Goal: Task Accomplishment & Management: Contribute content

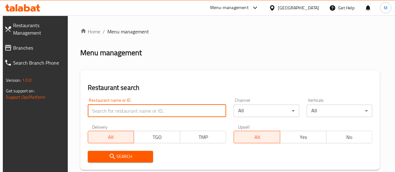
click at [114, 116] on input "search" at bounding box center [157, 111] width 139 height 12
paste input "[PERSON_NAME]"
type input "[PERSON_NAME]"
click button "Search" at bounding box center [121, 157] width 66 height 12
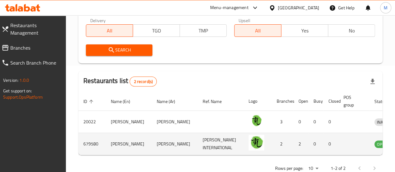
scroll to position [0, 11]
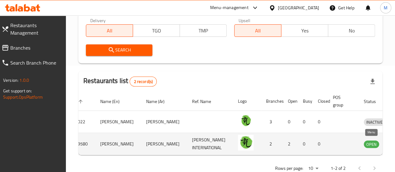
click at [395, 143] on icon "enhanced table" at bounding box center [401, 143] width 7 height 7
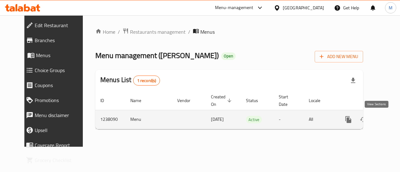
click at [390, 120] on icon "enhanced table" at bounding box center [393, 119] width 7 height 7
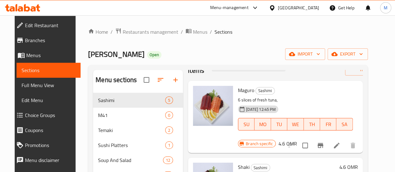
scroll to position [20, 0]
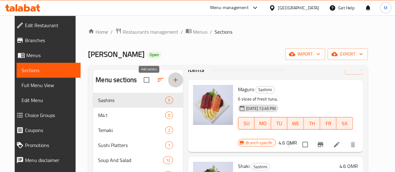
click at [173, 82] on icon "button" at bounding box center [175, 80] width 4 height 4
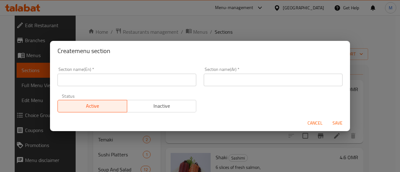
click at [148, 83] on input "text" at bounding box center [126, 80] width 139 height 12
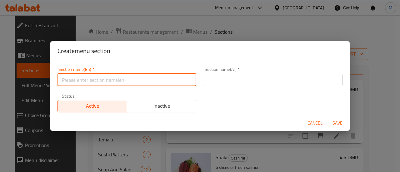
type input "m"
type input "M"
click at [319, 122] on button "Cancel" at bounding box center [315, 123] width 20 height 12
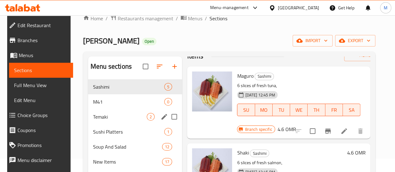
scroll to position [17, 0]
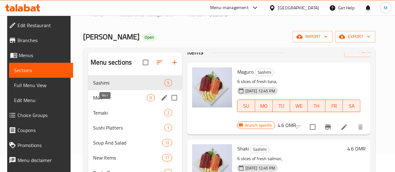
click at [110, 102] on span "M41" at bounding box center [120, 97] width 54 height 7
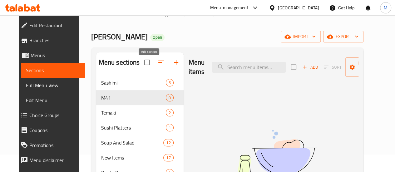
click at [172, 66] on icon "button" at bounding box center [175, 62] width 7 height 7
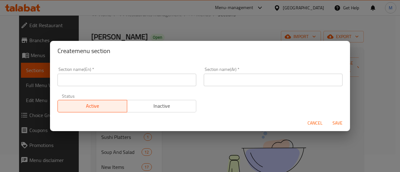
click at [313, 124] on span "Cancel" at bounding box center [314, 123] width 15 height 8
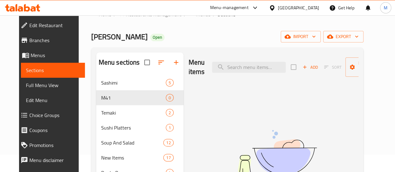
click at [158, 64] on icon "button" at bounding box center [161, 63] width 6 height 4
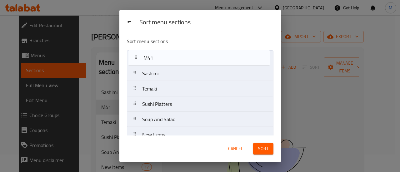
drag, startPoint x: 135, startPoint y: 75, endPoint x: 136, endPoint y: 57, distance: 18.5
click at [136, 57] on nav "Sashimi M41 Temaki Sushi Platters Soup And Salad New Items Bento Boxes Hoso Mak…" at bounding box center [200, 157] width 147 height 215
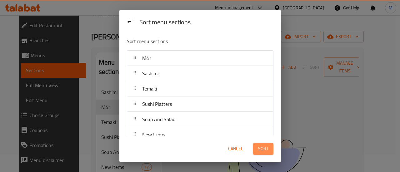
click at [268, 147] on span "Sort" at bounding box center [263, 149] width 10 height 8
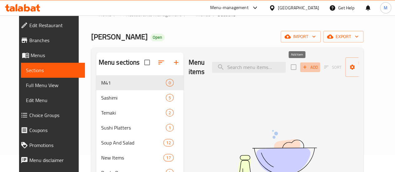
click at [302, 67] on span "Add" at bounding box center [310, 67] width 17 height 7
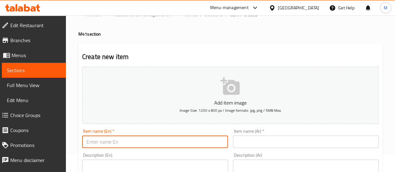
click at [133, 138] on input "text" at bounding box center [155, 142] width 146 height 12
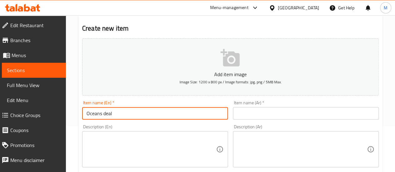
scroll to position [46, 0]
type input "Oceans deal"
click at [294, 109] on input "text" at bounding box center [306, 113] width 146 height 12
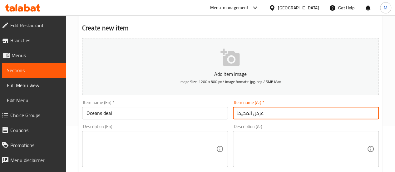
type input "عرض المحيط"
click at [128, 156] on textarea at bounding box center [152, 149] width 130 height 30
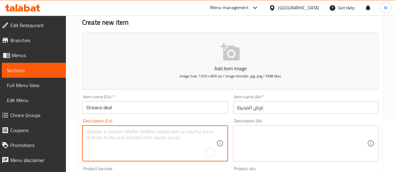
scroll to position [53, 0]
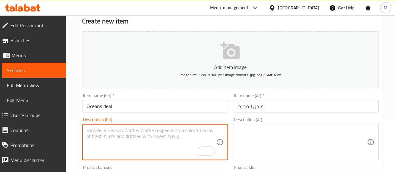
paste textarea "sushi Box (6 piece)"
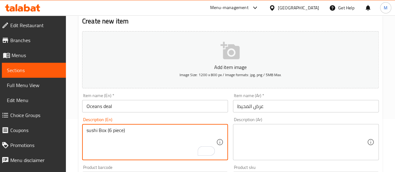
click at [134, 131] on textarea "sushi Box (6 piece)" at bounding box center [152, 142] width 130 height 30
click at [119, 130] on textarea "sushi Box (6 piece)" at bounding box center [152, 142] width 130 height 30
click at [135, 131] on textarea "sushi Box (6 pieces)" at bounding box center [152, 142] width 130 height 30
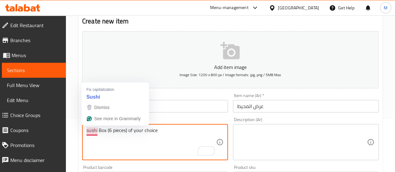
click at [89, 130] on textarea "sushi Box (6 pieces) of your choice" at bounding box center [152, 142] width 130 height 30
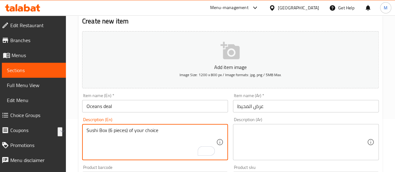
drag, startPoint x: 169, startPoint y: 131, endPoint x: 80, endPoint y: 124, distance: 89.9
click at [80, 124] on div "Description (En) Sushi Box (6 pieces) of your choice Description (En)" at bounding box center [155, 139] width 151 height 48
type textarea "Sushi Box (6 pieces) of your choice"
click at [267, 135] on textarea at bounding box center [302, 142] width 130 height 30
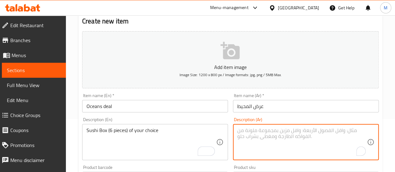
paste textarea "صندوق السوشي (6 قطع) حسب اختيارك"
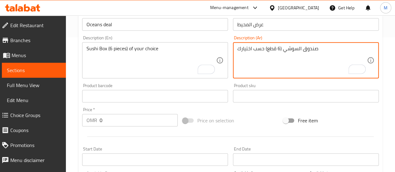
scroll to position [135, 0]
type textarea "صندوق السوشي (6 قطع) حسب اختيارك"
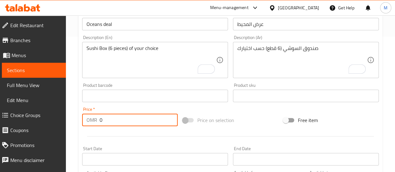
click at [139, 118] on input "0" at bounding box center [139, 120] width 78 height 12
type input "3.9"
click at [201, 138] on div at bounding box center [231, 136] width 302 height 15
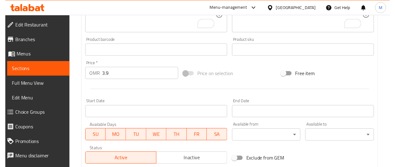
scroll to position [188, 0]
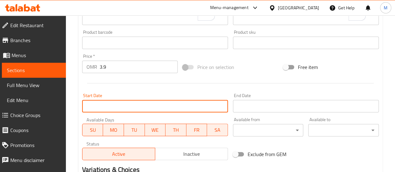
click at [182, 108] on input "Start Date" at bounding box center [155, 106] width 146 height 12
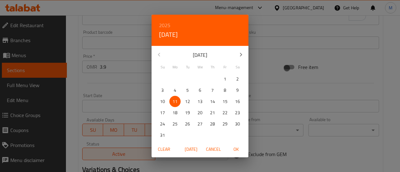
click at [197, 99] on span "13" at bounding box center [199, 102] width 11 height 8
click at [235, 150] on span "OK" at bounding box center [235, 150] width 15 height 8
type input "[DATE]"
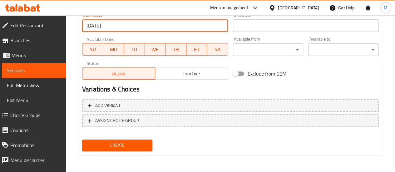
scroll to position [269, 0]
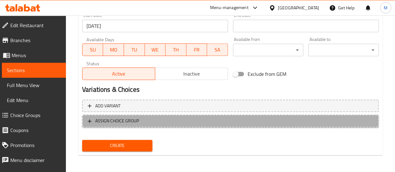
click at [111, 122] on span "ASSIGN CHOICE GROUP" at bounding box center [117, 121] width 44 height 8
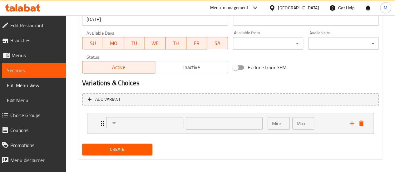
scroll to position [276, 0]
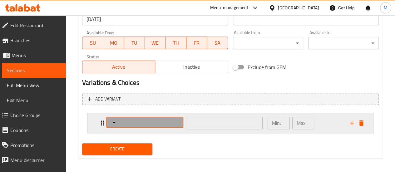
click at [130, 122] on span "Expand" at bounding box center [144, 122] width 72 height 6
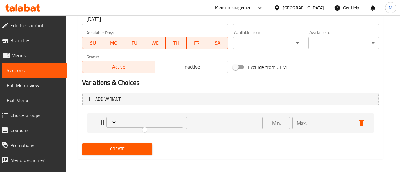
click at [117, 122] on div at bounding box center [200, 86] width 400 height 172
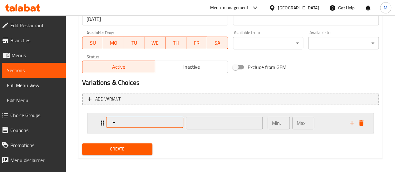
click at [114, 121] on icon "Expand" at bounding box center [114, 122] width 6 height 6
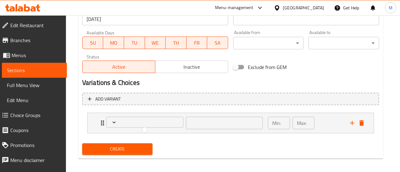
click at [114, 98] on div at bounding box center [200, 86] width 400 height 172
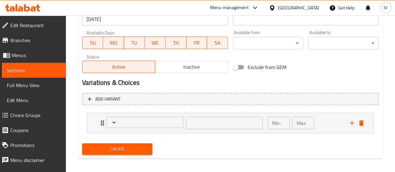
click at [114, 98] on span "Add variant" at bounding box center [107, 99] width 25 height 8
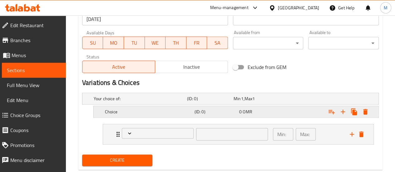
click at [129, 102] on h5 "Choice" at bounding box center [139, 99] width 91 height 6
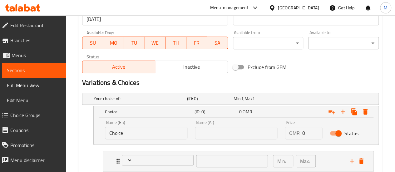
click at [142, 136] on input "Choice" at bounding box center [146, 133] width 82 height 12
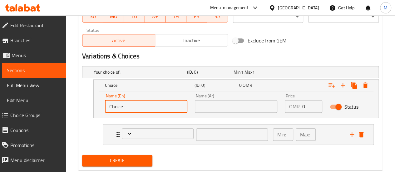
scroll to position [303, 0]
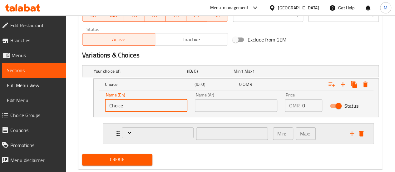
click at [367, 133] on div "​ Min: ​ Max: ​" at bounding box center [238, 134] width 271 height 20
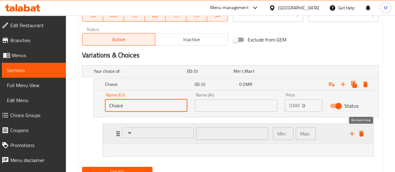
click at [361, 132] on icon "delete" at bounding box center [361, 134] width 4 height 6
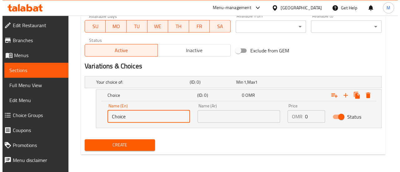
scroll to position [291, 0]
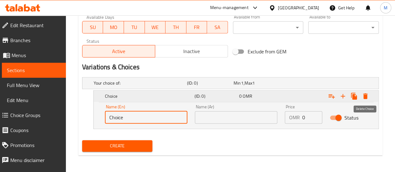
click at [366, 96] on icon "Expand" at bounding box center [365, 96] width 4 height 6
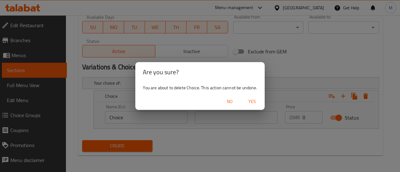
click at [250, 101] on span "Yes" at bounding box center [252, 102] width 15 height 8
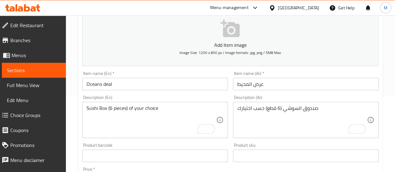
scroll to position [269, 0]
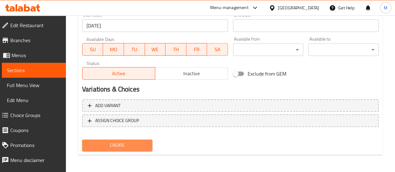
click at [139, 150] on button "Create" at bounding box center [117, 146] width 71 height 12
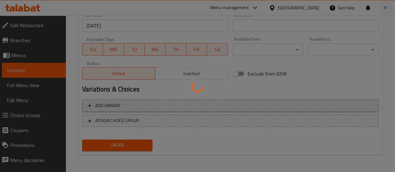
type input "0"
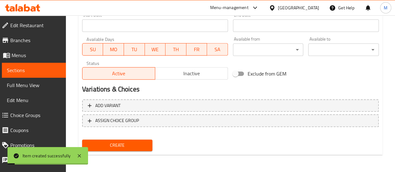
scroll to position [0, 0]
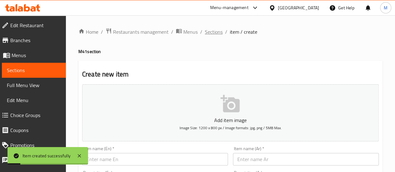
click at [211, 30] on span "Sections" at bounding box center [214, 31] width 18 height 7
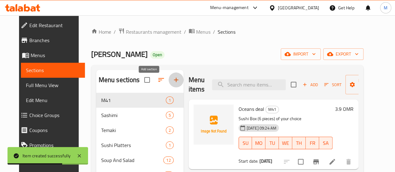
click at [172, 83] on icon "button" at bounding box center [175, 79] width 7 height 7
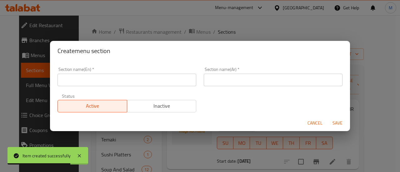
click at [142, 82] on input "text" at bounding box center [126, 80] width 139 height 12
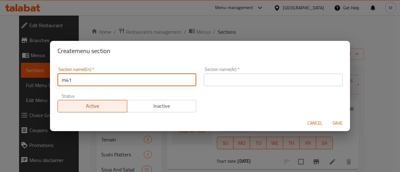
type input "m41"
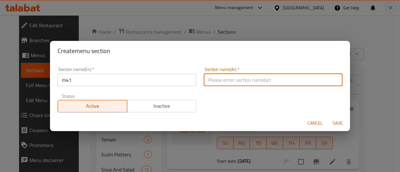
click at [239, 75] on input "text" at bounding box center [273, 80] width 139 height 12
click at [316, 124] on span "Cancel" at bounding box center [314, 123] width 15 height 8
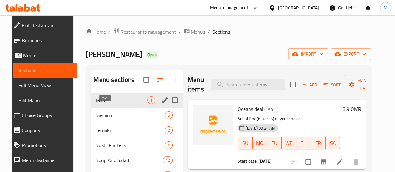
click at [115, 104] on span "M41" at bounding box center [122, 100] width 52 height 7
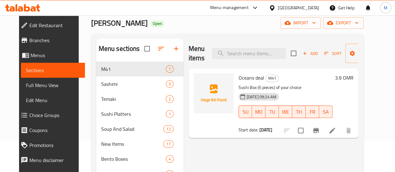
scroll to position [32, 0]
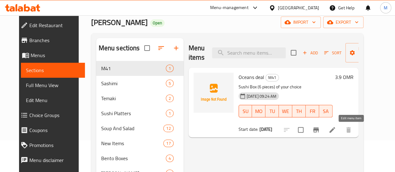
click at [336, 131] on icon at bounding box center [332, 129] width 7 height 7
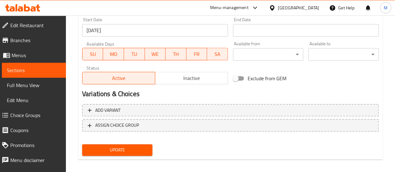
scroll to position [269, 0]
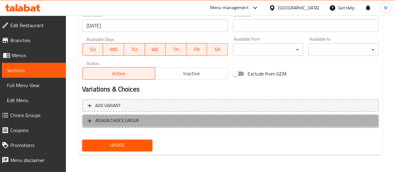
click at [117, 115] on button "ASSIGN CHOICE GROUP" at bounding box center [230, 120] width 297 height 13
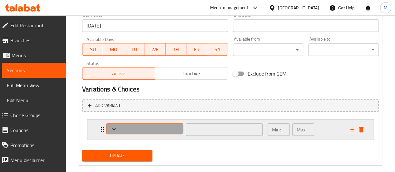
click at [159, 128] on span "Expand" at bounding box center [144, 129] width 72 height 6
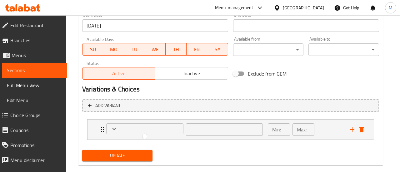
click at [362, 129] on div at bounding box center [200, 86] width 400 height 172
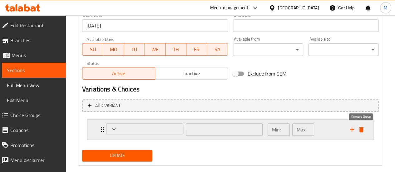
click at [362, 128] on icon "delete" at bounding box center [361, 130] width 4 height 6
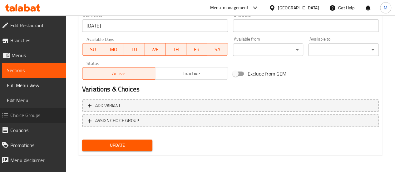
click at [40, 115] on span "Choice Groups" at bounding box center [35, 115] width 51 height 7
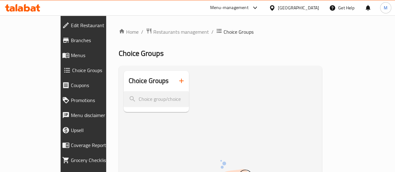
scroll to position [0, 0]
click at [179, 81] on icon "button" at bounding box center [181, 80] width 4 height 4
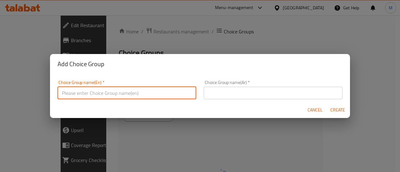
click at [149, 97] on input "text" at bounding box center [126, 93] width 139 height 12
type input "Your choice of [PERSON_NAME]"
click at [231, 92] on input "text" at bounding box center [273, 93] width 139 height 12
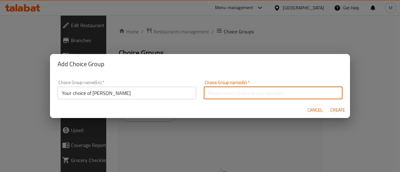
paste input "اختيارك من السوشي"
type input "اختيارك من السوشي"
click at [337, 107] on span "Create" at bounding box center [337, 110] width 15 height 8
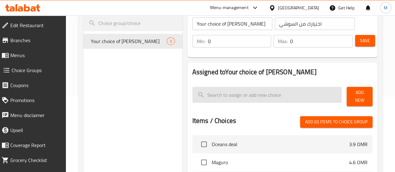
scroll to position [76, 0]
click at [219, 97] on input "search" at bounding box center [267, 95] width 150 height 16
paste input "Crispy [US_STATE]"
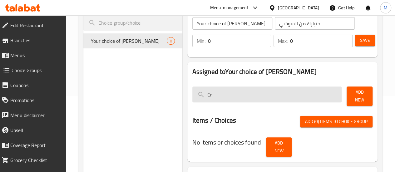
type input "C"
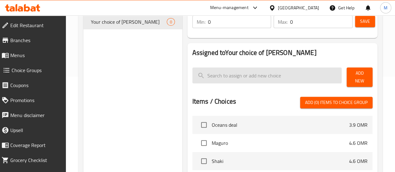
scroll to position [98, 0]
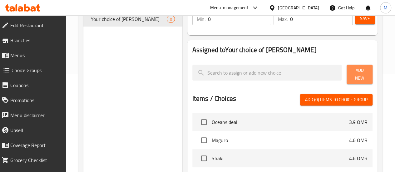
click at [356, 76] on span "Add New" at bounding box center [360, 75] width 16 height 16
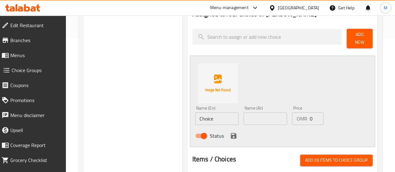
scroll to position [132, 0]
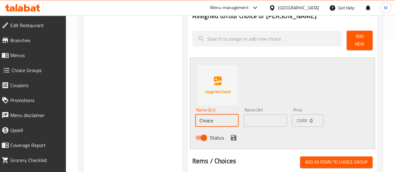
click at [206, 115] on input "Choice" at bounding box center [216, 120] width 43 height 12
drag, startPoint x: 196, startPoint y: 116, endPoint x: 152, endPoint y: 117, distance: 43.7
click at [152, 117] on div "Choice Groups Your choice of sushi 0 Your choice of sushi (ID: 1754904375921) Y…" at bounding box center [231, 133] width 297 height 389
paste input "rispy [US_STATE]"
type input "Crispy [US_STATE]"
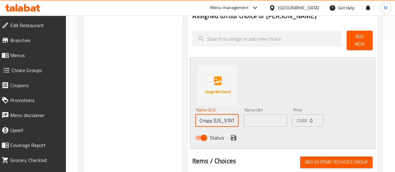
click at [244, 117] on input "text" at bounding box center [265, 120] width 43 height 12
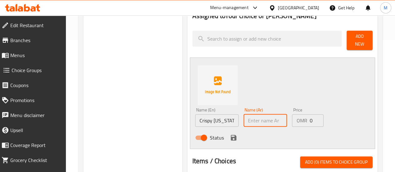
click at [214, 118] on input "Crispy [US_STATE]" at bounding box center [216, 120] width 43 height 12
click at [245, 115] on input "text" at bounding box center [265, 120] width 43 height 12
paste input "كاليفورنيا المقرمشة"
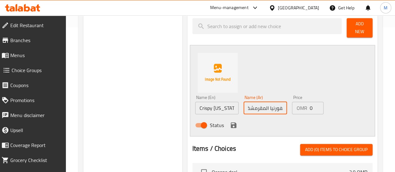
scroll to position [147, 0]
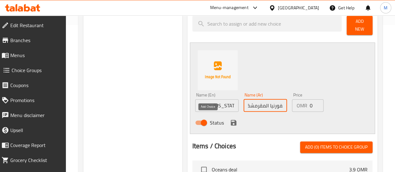
type input "كاليفورنيا المقرمشة"
click at [230, 120] on icon "save" at bounding box center [233, 122] width 7 height 7
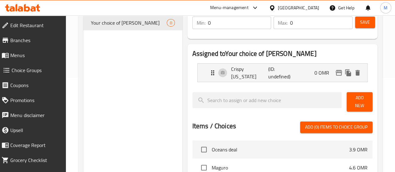
scroll to position [67, 0]
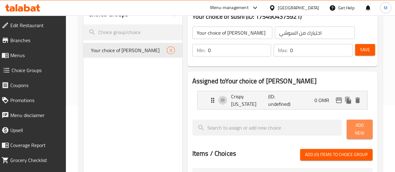
click at [352, 125] on span "Add New" at bounding box center [360, 130] width 16 height 16
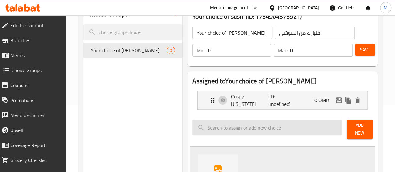
click at [242, 127] on input "search" at bounding box center [267, 128] width 150 height 16
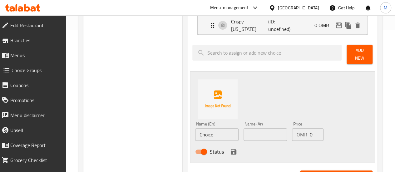
scroll to position [143, 0]
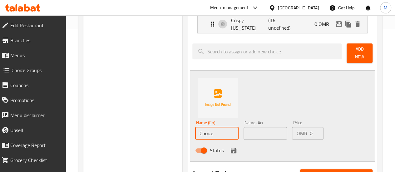
click at [204, 130] on input "Choice" at bounding box center [216, 133] width 43 height 12
type input "C"
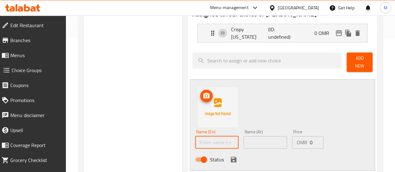
scroll to position [135, 0]
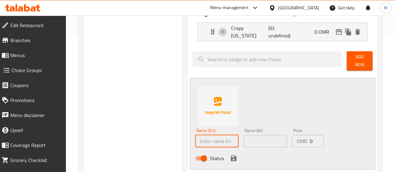
paste input "Baby dragon"
type input "Baby dragon"
click at [246, 135] on input "text" at bounding box center [265, 141] width 43 height 12
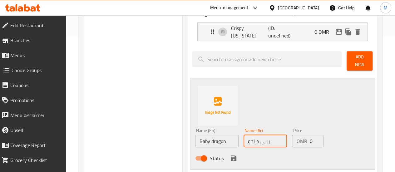
type input "[PERSON_NAME]"
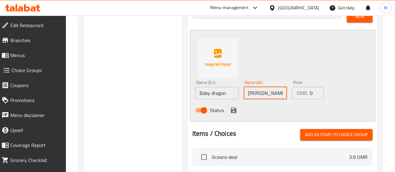
scroll to position [189, 0]
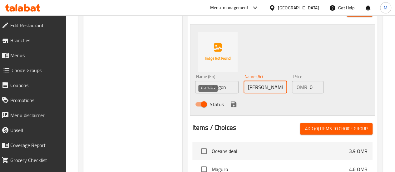
click at [231, 102] on icon "save" at bounding box center [234, 105] width 6 height 6
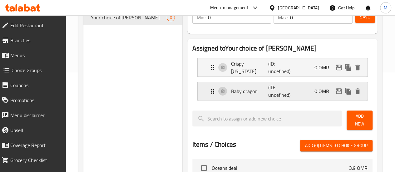
scroll to position [100, 0]
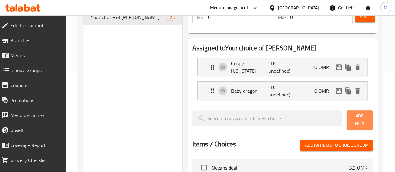
click at [356, 120] on span "Add New" at bounding box center [360, 120] width 16 height 16
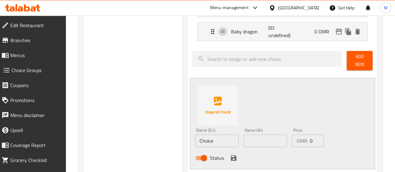
scroll to position [168, 0]
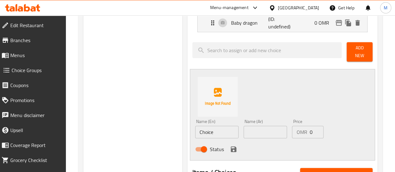
click at [195, 134] on input "Choice" at bounding box center [216, 132] width 43 height 12
drag, startPoint x: 196, startPoint y: 130, endPoint x: 134, endPoint y: 131, distance: 61.9
click at [134, 131] on div "Choice Groups Your choice of sushi 0 Your choice of sushi (ID: 1754904375921) Y…" at bounding box center [231, 121] width 297 height 436
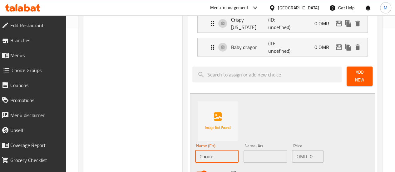
scroll to position [155, 0]
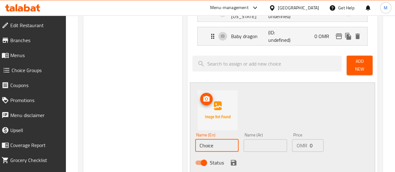
paste input "Double deligh"
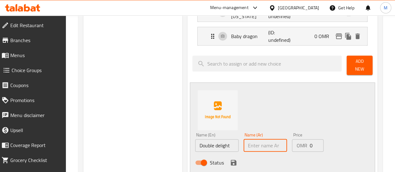
click at [244, 144] on input "text" at bounding box center [265, 145] width 43 height 12
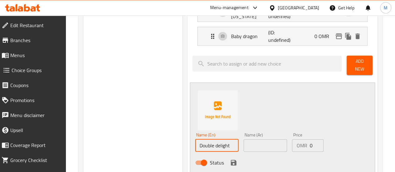
click at [209, 140] on input "Double delight" at bounding box center [216, 145] width 43 height 12
click at [195, 142] on input "Double delight" at bounding box center [216, 145] width 43 height 12
click at [212, 142] on input "Double delight" at bounding box center [216, 145] width 43 height 12
click at [207, 142] on input "Double delight ( 2 peices )" at bounding box center [216, 145] width 43 height 12
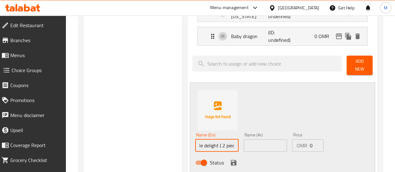
scroll to position [0, 12]
drag, startPoint x: 192, startPoint y: 141, endPoint x: 234, endPoint y: 143, distance: 41.9
click at [234, 143] on div "Name (En) Double delight ( 2 pieces ) Name (En) Name (Ar) Name (Ar) Price OMR 0…" at bounding box center [266, 150] width 146 height 41
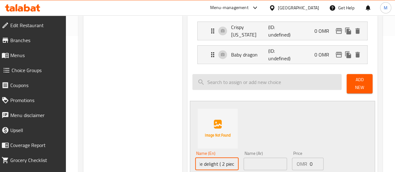
scroll to position [135, 0]
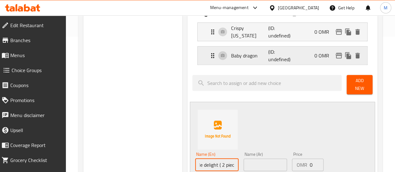
click at [231, 52] on p "Baby dragon" at bounding box center [249, 55] width 37 height 7
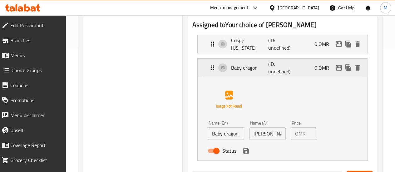
scroll to position [123, 0]
type input "Double delight ( 2 pieces )"
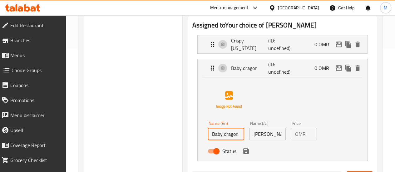
click at [219, 140] on input "Baby dragon" at bounding box center [226, 134] width 37 height 12
paste input "( 2 pieces )"
click at [208, 134] on input "Baby dragon ( 2 pieces )" at bounding box center [226, 134] width 37 height 12
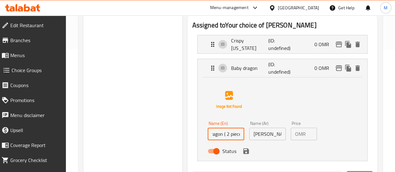
scroll to position [0, 15]
click at [231, 43] on p "Crispy [US_STATE]" at bounding box center [249, 44] width 37 height 15
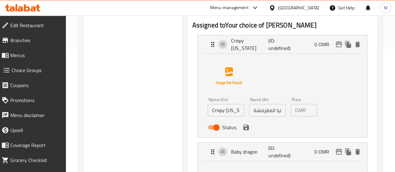
type input "Baby dragon ( 2 pieces )"
click at [222, 107] on input "Crispy [US_STATE]" at bounding box center [226, 110] width 37 height 12
paste input "( 2 pieces )"
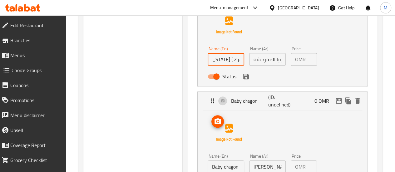
scroll to position [175, 0]
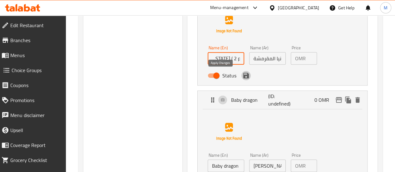
click at [243, 76] on icon "save" at bounding box center [246, 76] width 6 height 6
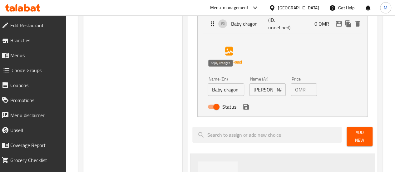
type input "Crispy [US_STATE] ( 2 pieces )"
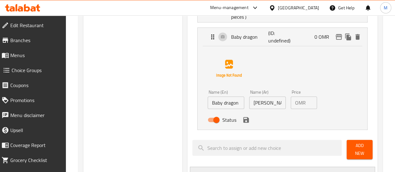
scroll to position [164, 0]
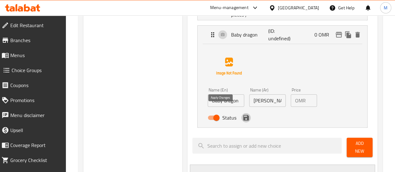
click at [242, 114] on icon "save" at bounding box center [245, 117] width 7 height 7
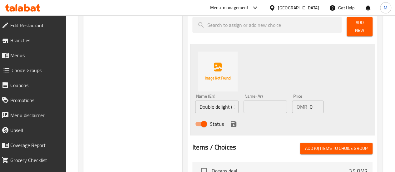
scroll to position [203, 0]
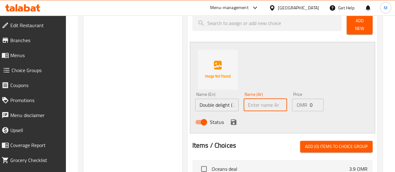
click at [244, 99] on input "text" at bounding box center [265, 105] width 43 height 12
type input "دبل دلايت"
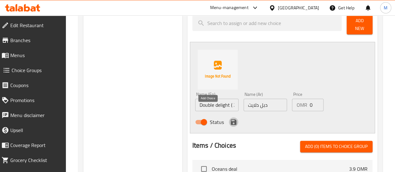
click at [231, 119] on icon "save" at bounding box center [234, 122] width 6 height 6
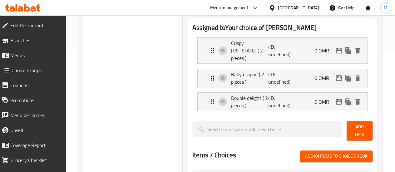
scroll to position [120, 0]
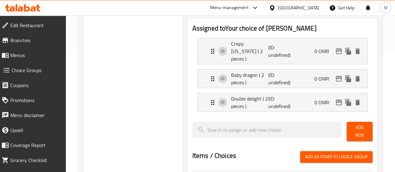
click at [357, 124] on span "Add New" at bounding box center [360, 132] width 16 height 16
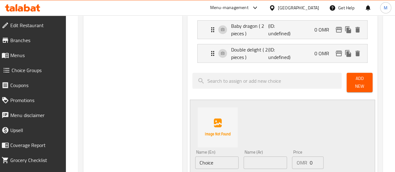
scroll to position [170, 0]
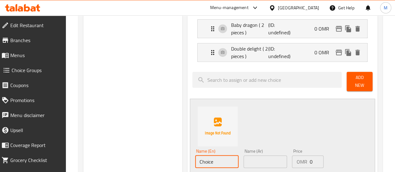
drag, startPoint x: 192, startPoint y: 150, endPoint x: 144, endPoint y: 151, distance: 48.1
click at [144, 151] on div "Choice Groups Your choice of sushi 0 Your choice of sushi (ID: 1754904375921) Y…" at bounding box center [231, 135] width 297 height 468
paste input "Volcanic roll"
click at [232, 45] on p "Double delight ( 2 pieces )" at bounding box center [249, 52] width 37 height 15
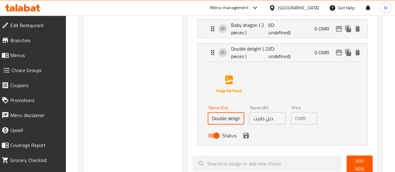
scroll to position [0, 18]
drag, startPoint x: 217, startPoint y: 109, endPoint x: 255, endPoint y: 113, distance: 38.3
click at [255, 113] on div "Name (En) Double delight ( 2 pieces ) Name (En) Name (Ar) دبل دلايت Name (Ar) P…" at bounding box center [267, 123] width 125 height 41
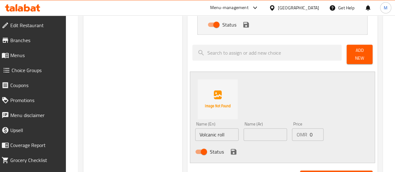
scroll to position [281, 0]
click at [207, 128] on input "Volcanic roll" at bounding box center [216, 134] width 43 height 12
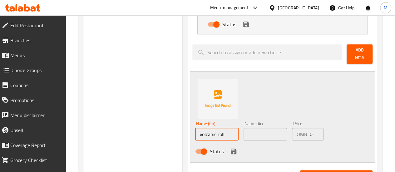
paste input "( 2 pieces )"
type input "Volcanic roll ( 2 pieces )"
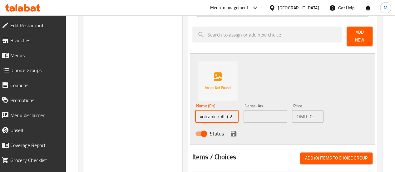
scroll to position [300, 0]
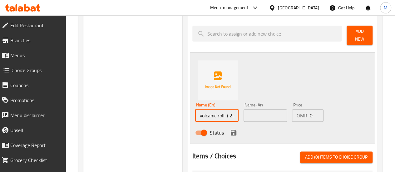
click at [247, 109] on input "text" at bounding box center [265, 115] width 43 height 12
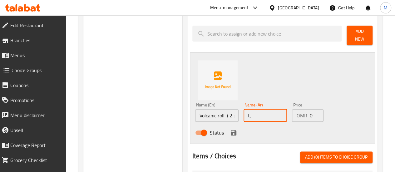
type input "t"
type input "فولكانك رول"
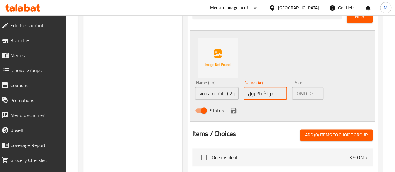
scroll to position [322, 0]
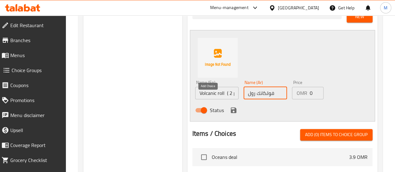
click at [230, 107] on icon "save" at bounding box center [233, 110] width 7 height 7
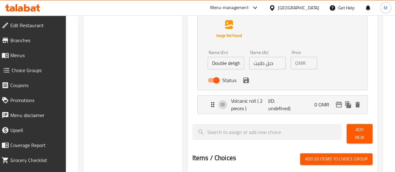
scroll to position [225, 0]
click at [362, 126] on span "Add New" at bounding box center [360, 134] width 16 height 16
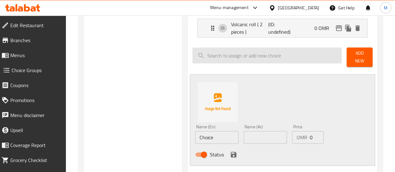
scroll to position [302, 0]
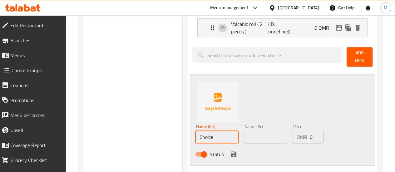
click at [207, 131] on input "Choice" at bounding box center [216, 137] width 43 height 12
drag, startPoint x: 197, startPoint y: 127, endPoint x: 154, endPoint y: 127, distance: 43.1
click at [154, 127] on div "Choice Groups Your choice of sushi 0 Your choice of sushi (ID: 1754904375921) Y…" at bounding box center [231, 56] width 297 height 575
paste input "razy Cra"
drag, startPoint x: 201, startPoint y: 127, endPoint x: 155, endPoint y: 128, distance: 45.6
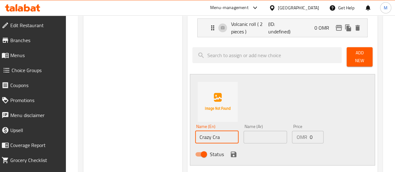
click at [155, 128] on div "Choice Groups Your choice of sushi 0 Your choice of sushi (ID: 1754904375921) Y…" at bounding box center [231, 56] width 297 height 575
paste input "b"
type input "Crazy Crab"
click at [244, 131] on input "text" at bounding box center [265, 137] width 43 height 12
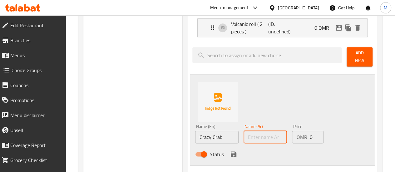
type input "س"
type input ";"
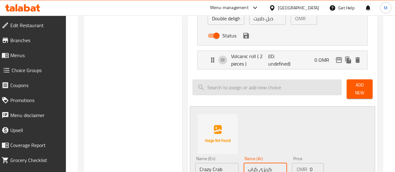
scroll to position [269, 0]
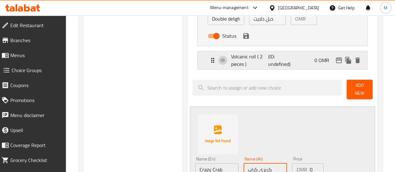
click at [237, 53] on p "Volcanic roll ( 2 pieces )" at bounding box center [249, 60] width 37 height 15
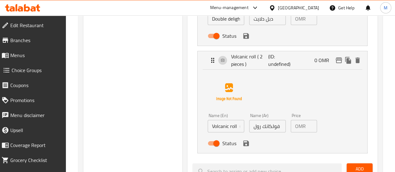
type input "كريزي كراب"
drag, startPoint x: 212, startPoint y: 118, endPoint x: 251, endPoint y: 122, distance: 39.2
click at [251, 122] on div "Name (En) Volcanic roll ( 2 pieces ) Name (En) Name (Ar) فولكانك رول Name (Ar) …" at bounding box center [267, 131] width 125 height 41
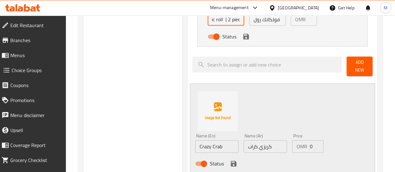
scroll to position [389, 0]
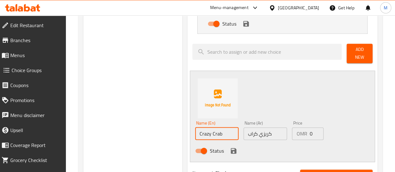
click at [207, 127] on input "Crazy Crab" at bounding box center [216, 133] width 43 height 12
paste input "( 2 pieces )"
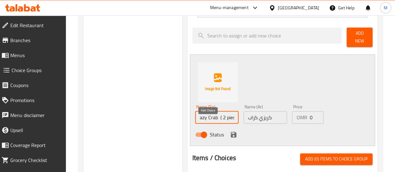
scroll to position [406, 0]
type input "Crazy Crab ( 2 pieces )"
click at [229, 130] on button "save" at bounding box center [233, 134] width 9 height 9
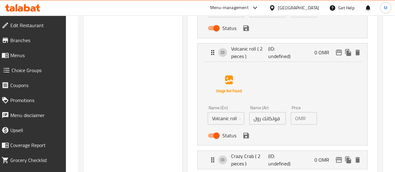
scroll to position [270, 0]
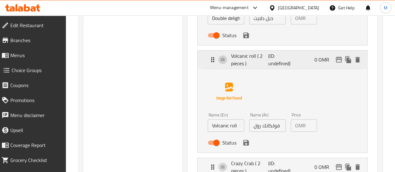
click at [296, 55] on div "Volcanic roll ( 2 pieces ) (ID: undefined) 0 OMR" at bounding box center [284, 60] width 151 height 18
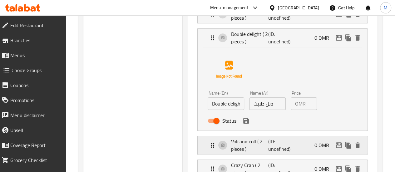
scroll to position [181, 0]
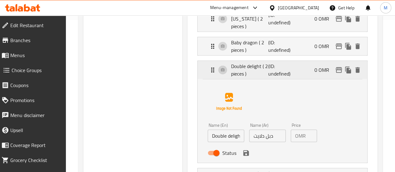
click at [289, 64] on div "Double delight ( 2 pieces ) (ID: undefined) 0 OMR" at bounding box center [284, 70] width 151 height 18
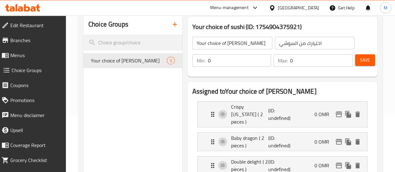
scroll to position [56, 0]
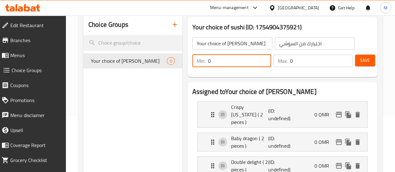
click at [208, 59] on input "0" at bounding box center [239, 61] width 63 height 12
type input "3"
click at [290, 62] on input "0" at bounding box center [321, 61] width 62 height 12
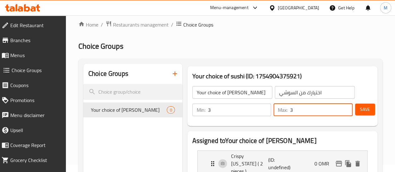
scroll to position [5, 0]
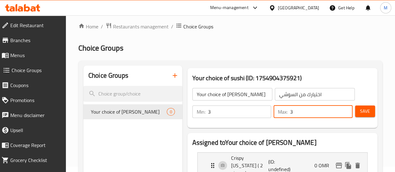
type input "3"
click at [360, 114] on span "Save" at bounding box center [365, 111] width 10 height 8
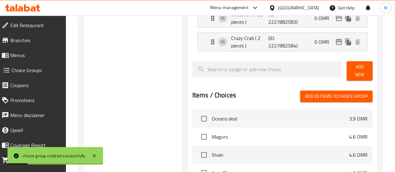
scroll to position [228, 0]
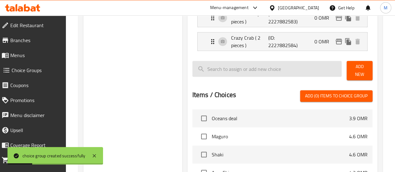
click at [200, 62] on input "search" at bounding box center [267, 69] width 150 height 16
type input "ن"
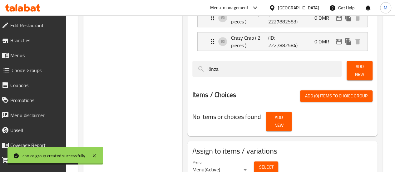
scroll to position [236, 0]
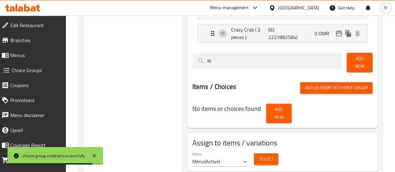
type input "K"
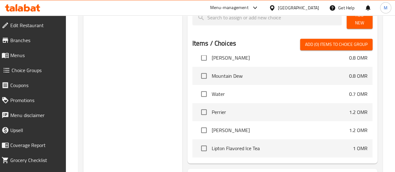
scroll to position [1551, 0]
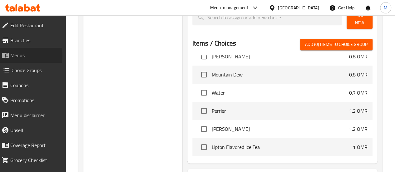
click at [27, 56] on span "Menus" at bounding box center [35, 55] width 51 height 7
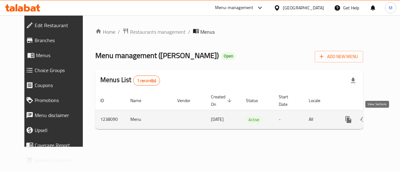
click at [390, 118] on icon "enhanced table" at bounding box center [393, 119] width 7 height 7
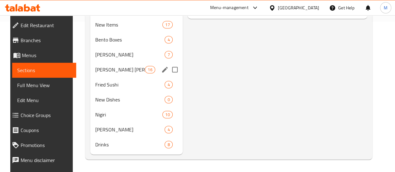
scroll to position [159, 0]
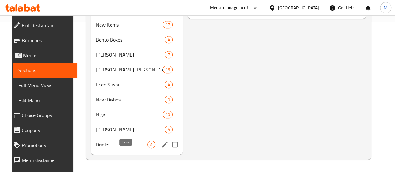
click at [148, 143] on span "8" at bounding box center [151, 145] width 7 height 6
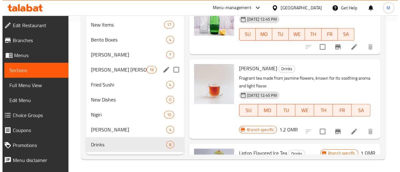
scroll to position [159, 0]
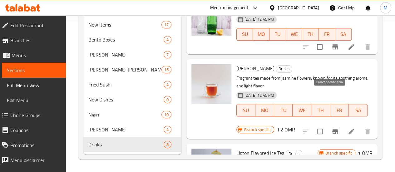
click at [332, 129] on icon "Branch-specific-item" at bounding box center [335, 131] width 6 height 5
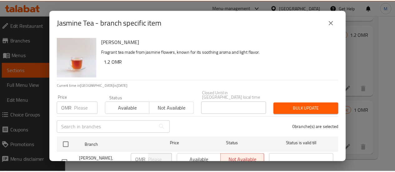
scroll to position [34, 0]
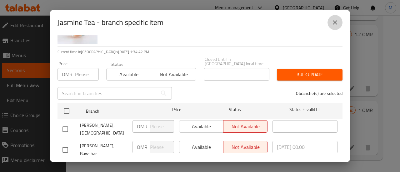
click at [334, 26] on icon "close" at bounding box center [334, 22] width 7 height 7
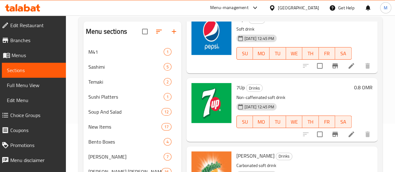
scroll to position [42, 0]
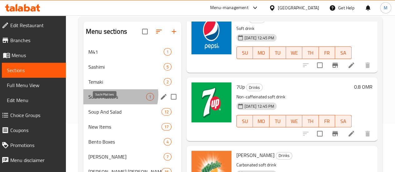
click at [115, 101] on span "Sushi Platters" at bounding box center [117, 96] width 58 height 7
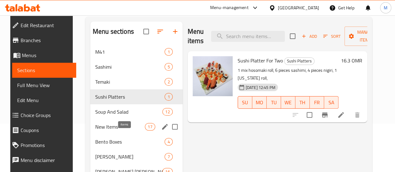
scroll to position [83, 0]
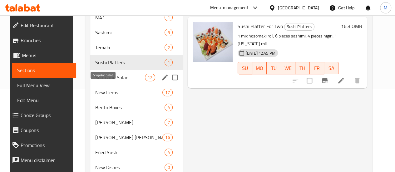
click at [108, 81] on span "Soup And Salad" at bounding box center [120, 77] width 50 height 7
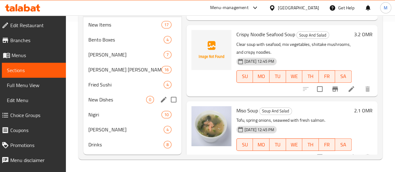
scroll to position [160, 0]
click at [114, 117] on span "Nigiri" at bounding box center [116, 114] width 56 height 7
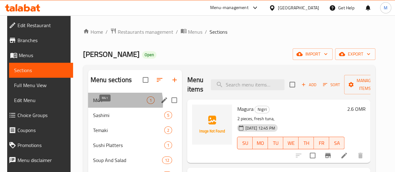
click at [107, 104] on span "M41" at bounding box center [120, 100] width 54 height 7
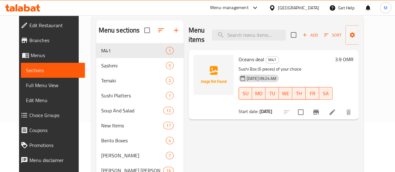
scroll to position [50, 0]
click at [335, 113] on icon at bounding box center [333, 112] width 6 height 6
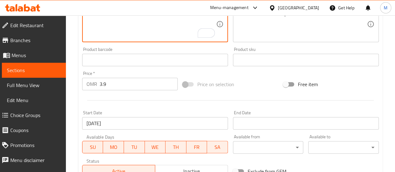
scroll to position [269, 0]
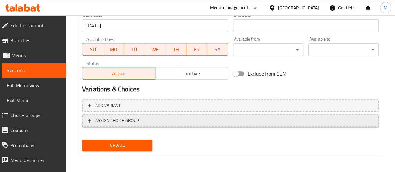
type textarea "Sushi Box (6 pieces) of your choice + Kinza"
click at [189, 122] on span "ASSIGN CHOICE GROUP" at bounding box center [231, 121] width 286 height 8
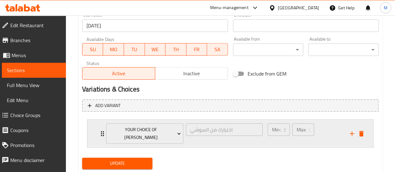
click at [324, 125] on div "Min: 3 ​ Max: 3 ​" at bounding box center [305, 134] width 82 height 28
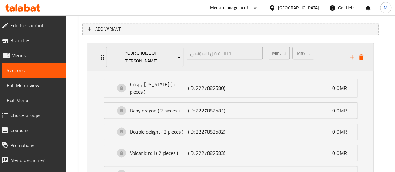
scroll to position [345, 0]
click at [292, 52] on div "Min: 3 ​ Max: 3 ​" at bounding box center [290, 57] width 51 height 25
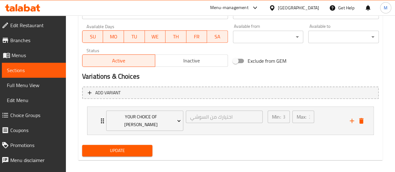
scroll to position [279, 0]
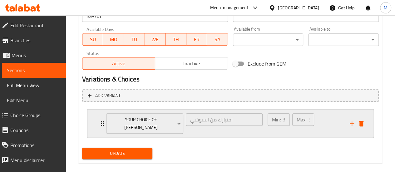
click at [320, 126] on div "Min: 3 ​ Max: 3 ​" at bounding box center [305, 124] width 82 height 28
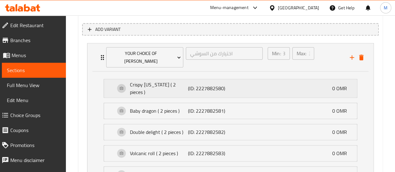
click at [311, 80] on div "Crispy [US_STATE] ( 2 pieces ) (ID: 2227882580) 0 OMR" at bounding box center [232, 88] width 234 height 18
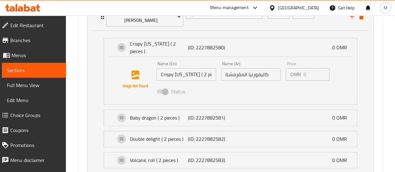
scroll to position [387, 0]
click at [259, 114] on div "Baby dragon ( 2 pieces ) (ID: 2227882581) 0 OMR Name (En) Baby dragon ( 2 piece…" at bounding box center [231, 117] width 254 height 16
click at [234, 110] on div "Baby dragon ( 2 pieces ) (ID: 2227882581) 0 OMR" at bounding box center [232, 118] width 234 height 16
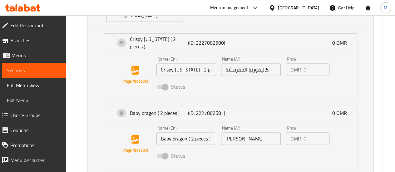
scroll to position [302, 0]
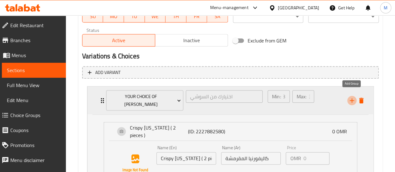
click at [349, 97] on icon "add" at bounding box center [351, 100] width 7 height 7
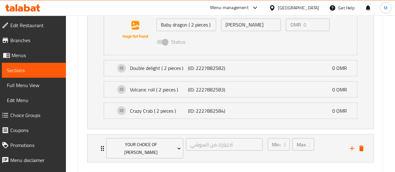
scroll to position [518, 0]
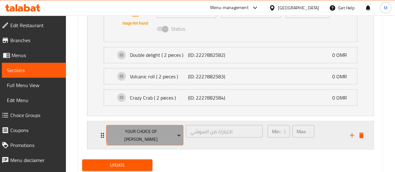
click at [150, 127] on span "Your choice of [PERSON_NAME]" at bounding box center [144, 135] width 72 height 16
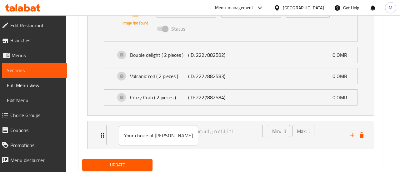
click at [362, 120] on div at bounding box center [200, 86] width 400 height 172
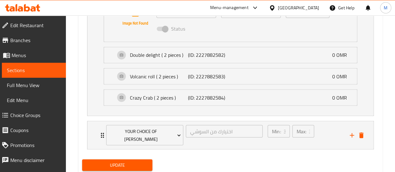
scroll to position [0, 1]
click at [362, 132] on icon "delete" at bounding box center [361, 135] width 4 height 6
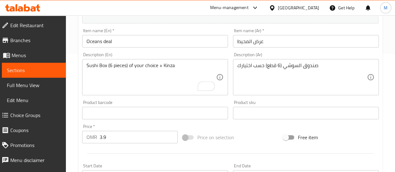
scroll to position [114, 0]
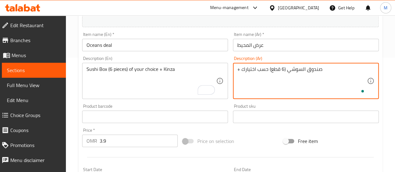
click at [238, 69] on textarea "+ صندوق السوشي (6 قطع) حسب اختيارك" at bounding box center [302, 81] width 130 height 30
click at [242, 70] on textarea "+ صندوق السوشي (6 قطع) حسب اختيارك" at bounding box center [302, 81] width 130 height 30
click at [238, 69] on textarea "+ صندوق السوشي (6 قطع) حسب اختيارك" at bounding box center [302, 81] width 130 height 30
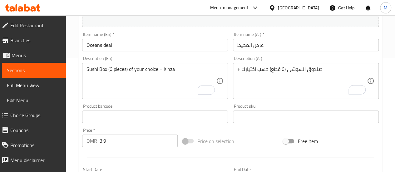
drag, startPoint x: 236, startPoint y: 68, endPoint x: 241, endPoint y: 68, distance: 5.0
click at [241, 68] on div "+ صندوق السوشي (6 قطع) حسب اختيارك Description (Ar)" at bounding box center [306, 81] width 146 height 36
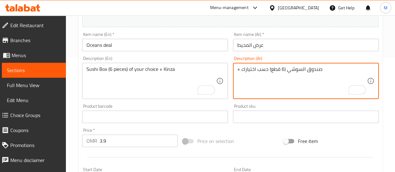
click at [236, 68] on div "+ صندوق السوشي (6 قطع) حسب اختيارك Description (Ar)" at bounding box center [306, 81] width 146 height 36
drag, startPoint x: 240, startPoint y: 69, endPoint x: 224, endPoint y: 71, distance: 15.4
click at [224, 71] on div "Add item image Image Size: 1200 x 800 px / Image formats: jpg, png / 5MB Max. I…" at bounding box center [231, 102] width 302 height 269
click at [342, 66] on textarea "صندوق السوشي (6 قطع) حسب اختيارك" at bounding box center [302, 81] width 130 height 30
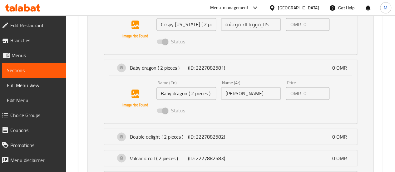
scroll to position [493, 0]
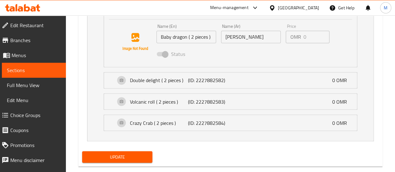
type textarea "صندوق السوشي (6 قطع) حسب اختياركم + كنزا"
click at [119, 153] on span "Update" at bounding box center [117, 157] width 61 height 8
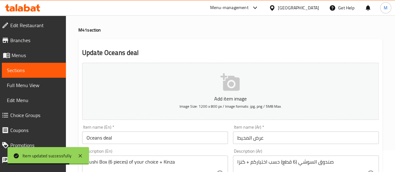
scroll to position [0, 0]
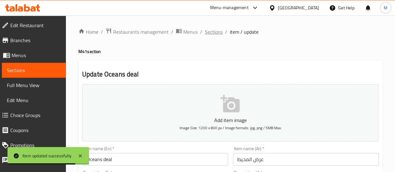
click at [216, 32] on span "Sections" at bounding box center [214, 31] width 18 height 7
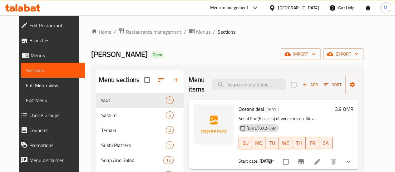
click at [149, 27] on div "Home / Restaurants management / Menus / Sections Wasabi Sushi Open import expor…" at bounding box center [227, 168] width 297 height 307
click at [147, 32] on span "Restaurants management" at bounding box center [154, 31] width 56 height 7
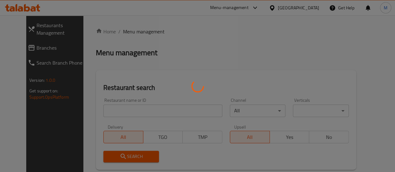
click at [118, 112] on div at bounding box center [197, 86] width 395 height 172
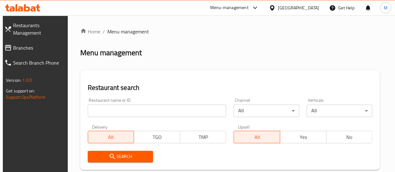
click at [106, 111] on input "search" at bounding box center [157, 111] width 139 height 12
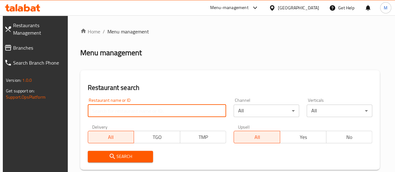
paste input "684666"
type input "684666"
click button "Search" at bounding box center [121, 157] width 66 height 12
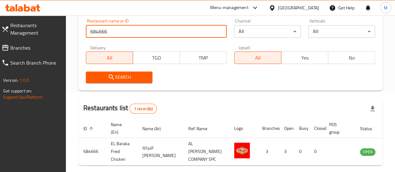
scroll to position [114, 0]
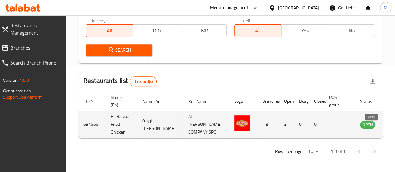
click at [393, 121] on icon "enhanced table" at bounding box center [396, 124] width 7 height 7
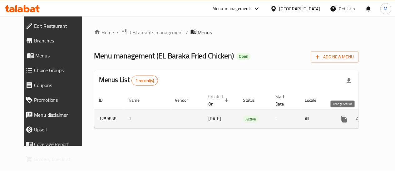
scroll to position [0, 2]
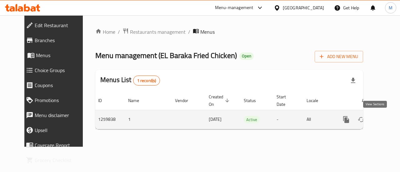
click at [387, 122] on icon "enhanced table" at bounding box center [390, 119] width 7 height 7
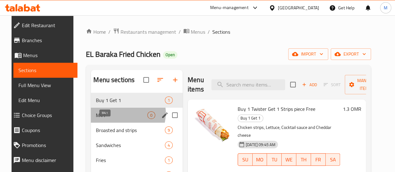
click at [116, 119] on span "M41" at bounding box center [122, 115] width 52 height 7
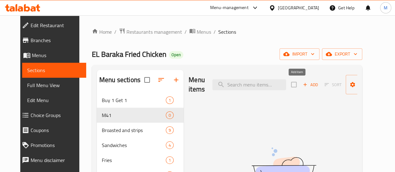
click at [302, 84] on span "Add" at bounding box center [310, 84] width 17 height 7
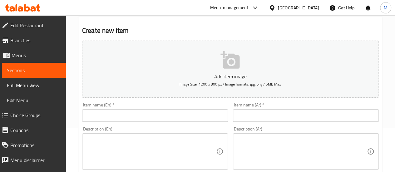
scroll to position [53, 0]
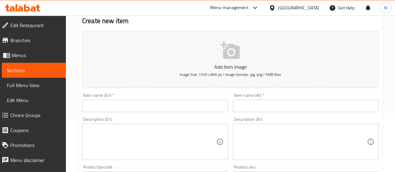
click at [106, 112] on input "text" at bounding box center [155, 106] width 146 height 12
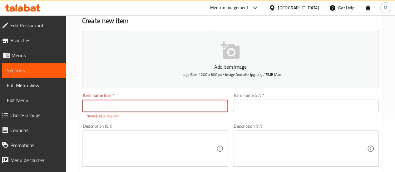
scroll to position [0, 0]
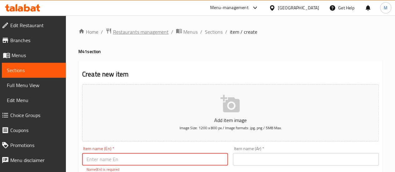
click at [138, 35] on span "Restaurants management" at bounding box center [141, 31] width 56 height 7
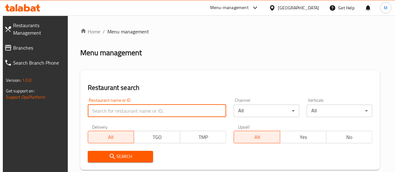
click at [111, 114] on input "search" at bounding box center [157, 111] width 139 height 12
paste input "679580"
type input "679580"
click button "Search" at bounding box center [121, 157] width 66 height 12
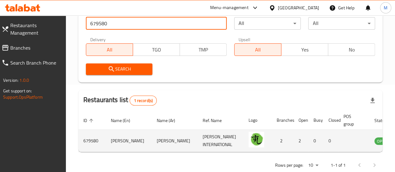
scroll to position [0, 9]
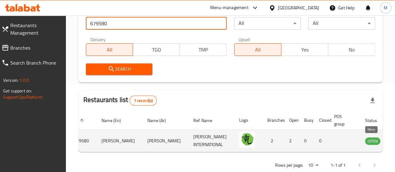
click at [395, 143] on icon "enhanced table" at bounding box center [401, 141] width 7 height 5
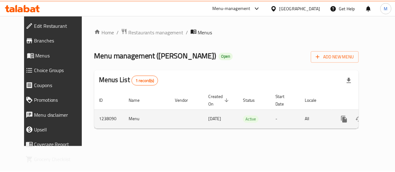
scroll to position [0, 2]
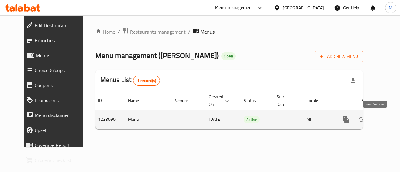
click at [388, 120] on icon "enhanced table" at bounding box center [391, 120] width 6 height 6
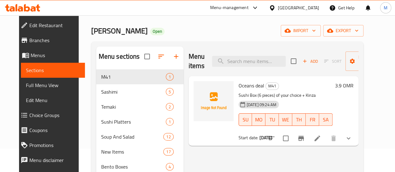
scroll to position [30, 0]
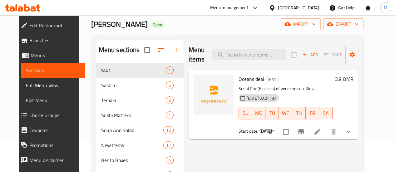
click at [354, 77] on h6 "3.9 OMR" at bounding box center [344, 79] width 18 height 9
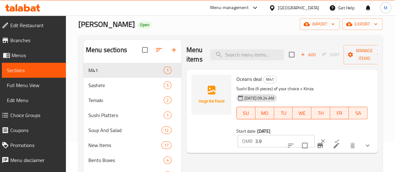
click at [255, 145] on input "3.9" at bounding box center [285, 141] width 60 height 12
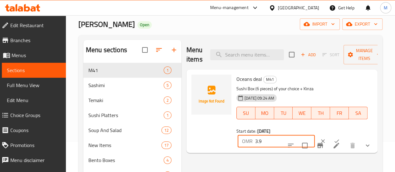
type input "3"
type input "4"
type input "4.7"
click at [304, 140] on input "checkbox" at bounding box center [304, 145] width 13 height 13
checkbox input "true"
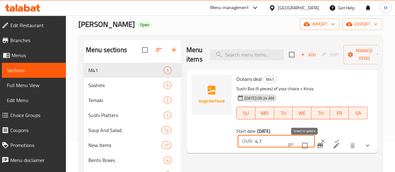
checkbox input "true"
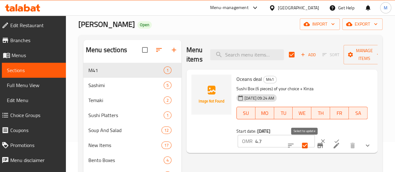
click at [305, 145] on input "checkbox" at bounding box center [304, 145] width 13 height 13
checkbox input "false"
click at [330, 138] on button "ok" at bounding box center [337, 141] width 14 height 14
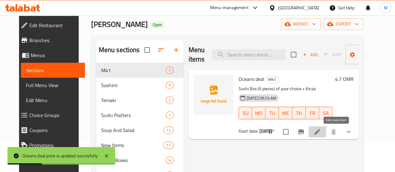
click at [320, 130] on icon at bounding box center [318, 132] width 6 height 6
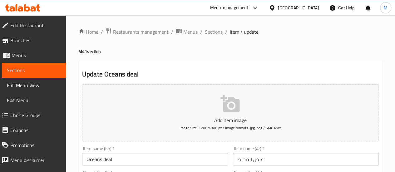
click at [212, 31] on span "Sections" at bounding box center [214, 31] width 18 height 7
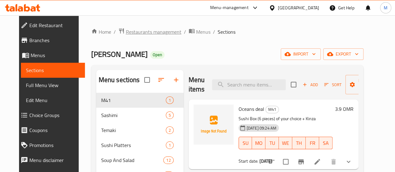
click at [142, 30] on span "Restaurants management" at bounding box center [154, 31] width 56 height 7
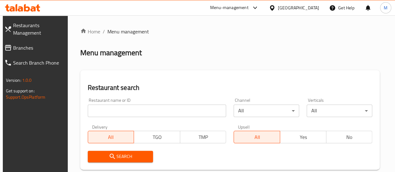
click at [124, 110] on input "search" at bounding box center [157, 111] width 139 height 12
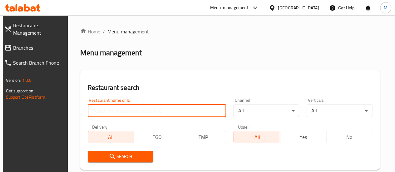
paste input "684666"
type input "684666"
click button "Search" at bounding box center [121, 157] width 66 height 12
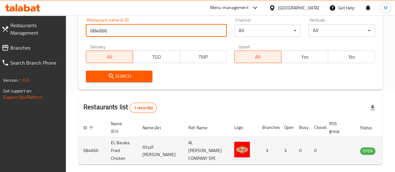
scroll to position [114, 0]
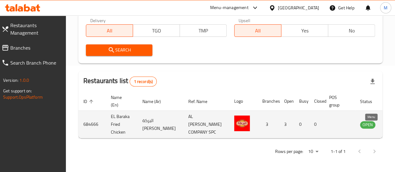
click at [393, 121] on icon "enhanced table" at bounding box center [396, 124] width 7 height 7
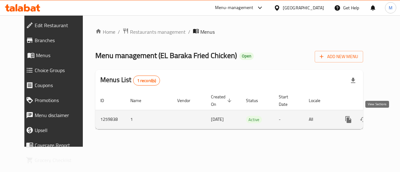
click at [390, 121] on icon "enhanced table" at bounding box center [393, 119] width 7 height 7
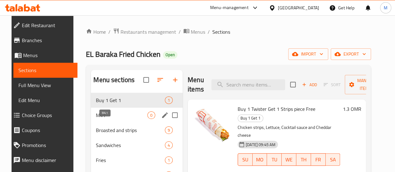
click at [108, 120] on div "M41 0" at bounding box center [137, 115] width 92 height 15
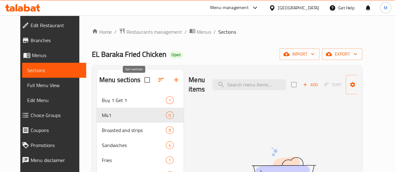
click at [157, 82] on icon "button" at bounding box center [160, 79] width 7 height 7
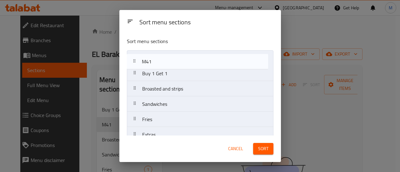
drag, startPoint x: 134, startPoint y: 72, endPoint x: 134, endPoint y: 59, distance: 13.1
click at [134, 59] on nav "Buy 1 Get 1 M41 Broasted and strips Sandwiches Fries Extras" at bounding box center [200, 96] width 147 height 92
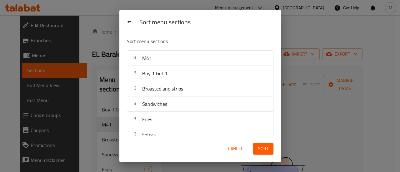
click at [269, 151] on button "Sort" at bounding box center [263, 149] width 20 height 12
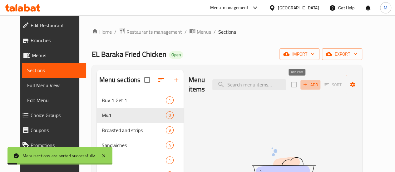
click at [302, 83] on span "Add" at bounding box center [310, 84] width 17 height 7
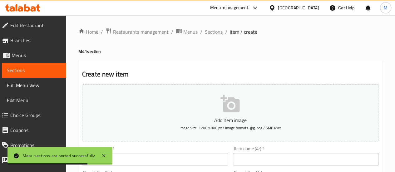
click at [215, 31] on span "Sections" at bounding box center [214, 31] width 18 height 7
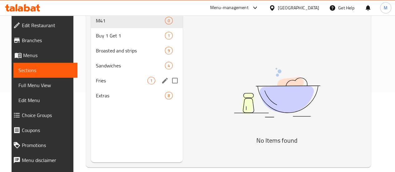
scroll to position [79, 0]
click at [108, 101] on div "Extras 8" at bounding box center [137, 95] width 92 height 15
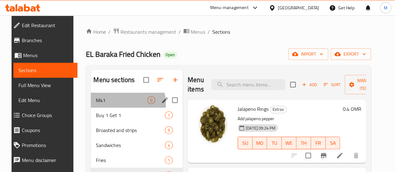
click at [100, 108] on div "M41 0" at bounding box center [137, 100] width 92 height 15
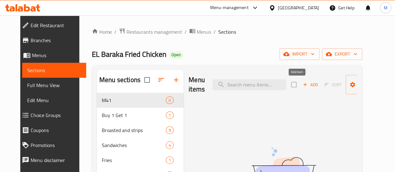
click at [302, 85] on span "Add" at bounding box center [310, 84] width 17 height 7
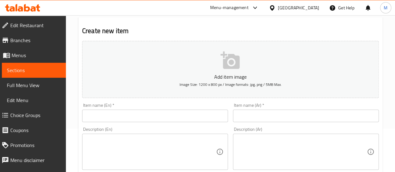
scroll to position [44, 0]
click at [177, 112] on input "text" at bounding box center [155, 115] width 146 height 12
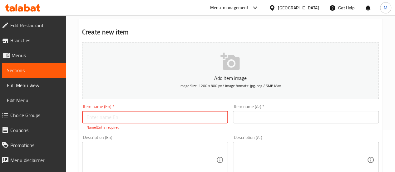
scroll to position [42, 0]
type input "Twister combo"
click at [250, 117] on input "text" at bounding box center [306, 117] width 146 height 12
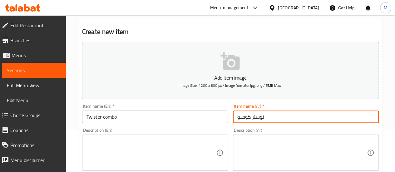
type input "توستر كومبو"
click at [137, 151] on textarea at bounding box center [152, 153] width 130 height 30
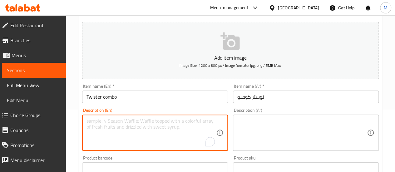
scroll to position [66, 0]
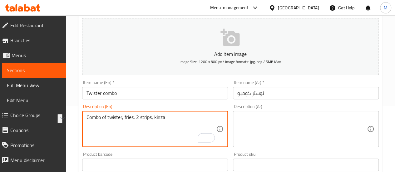
type textarea "Combo of twister, fries, 2 strips, kinza"
click at [273, 129] on textarea at bounding box center [302, 129] width 130 height 30
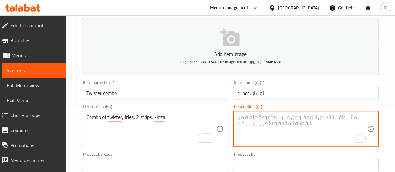
paste textarea "مجموعة من تويستر، بطاطس مقلية، شريحتين، كينزا"
click at [251, 118] on textarea "مجموعة من تويستر، بطاطس مقلية، شريحتين، كينزا" at bounding box center [302, 129] width 130 height 30
type textarea "مجموعة من تويستر، بطاطس مقلية، شريحتين ، كينزا"
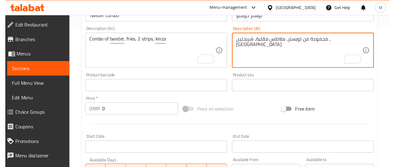
scroll to position [155, 0]
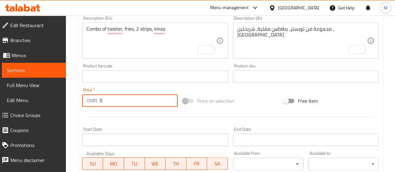
drag, startPoint x: 116, startPoint y: 99, endPoint x: 87, endPoint y: 100, distance: 28.8
click at [87, 100] on div "OMR 0 Price *" at bounding box center [130, 100] width 96 height 12
type input "3.5"
click at [126, 138] on input "Start Date" at bounding box center [155, 140] width 146 height 12
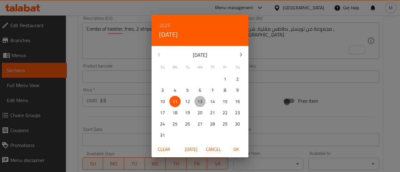
click at [204, 102] on span "13" at bounding box center [199, 102] width 11 height 8
click at [236, 148] on span "OK" at bounding box center [235, 150] width 15 height 8
type input "[DATE]"
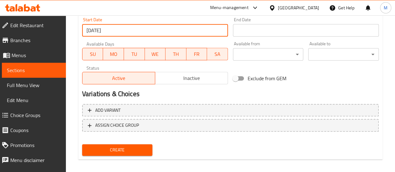
scroll to position [266, 0]
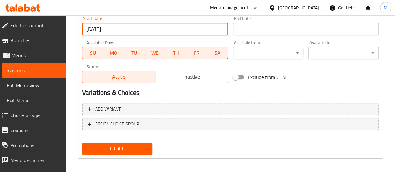
click at [191, 94] on h2 "Variations & Choices" at bounding box center [230, 92] width 297 height 9
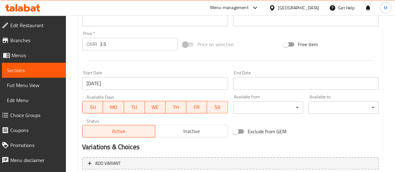
scroll to position [269, 0]
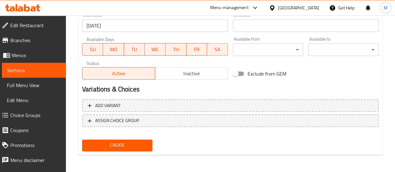
click at [136, 147] on span "Create" at bounding box center [117, 146] width 61 height 8
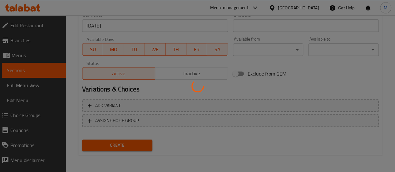
type input "0"
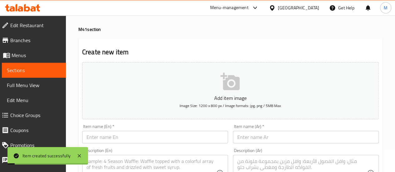
scroll to position [0, 0]
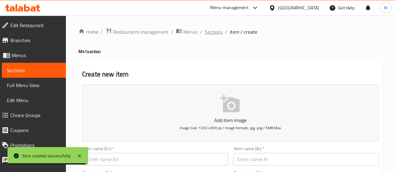
click at [210, 35] on span "Sections" at bounding box center [214, 31] width 18 height 7
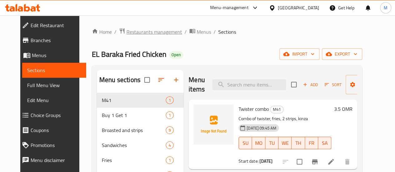
click at [131, 32] on span "Restaurants management" at bounding box center [155, 31] width 56 height 7
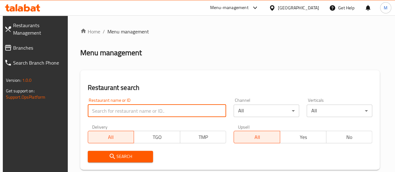
click at [121, 111] on input "search" at bounding box center [157, 111] width 139 height 12
paste input "679933"
type input "679933"
click button "Search" at bounding box center [121, 157] width 66 height 12
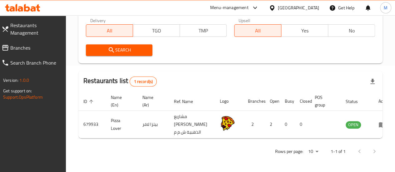
scroll to position [113, 0]
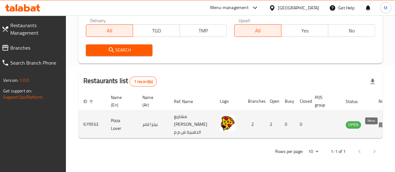
click at [379, 127] on icon "enhanced table" at bounding box center [382, 124] width 7 height 5
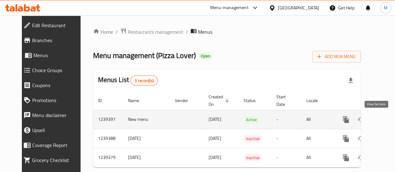
click at [388, 121] on icon "enhanced table" at bounding box center [391, 120] width 6 height 6
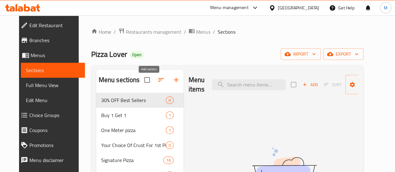
click at [174, 82] on icon "button" at bounding box center [176, 80] width 4 height 4
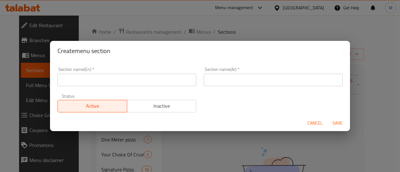
click at [141, 83] on input "text" at bounding box center [126, 80] width 139 height 12
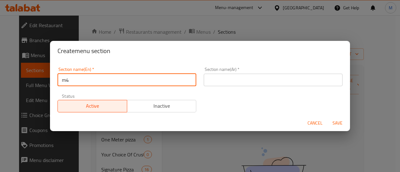
type input "m"
type input "m41"
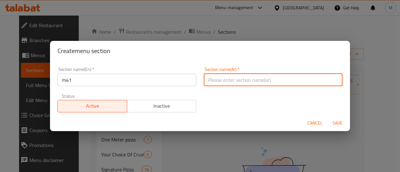
click at [228, 82] on input "text" at bounding box center [273, 80] width 139 height 12
click at [337, 123] on span "Save" at bounding box center [337, 123] width 15 height 8
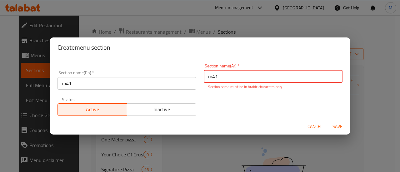
drag, startPoint x: 217, startPoint y: 74, endPoint x: 187, endPoint y: 77, distance: 29.5
click at [187, 77] on div "Section name(En)   * m41 Section name(En) * Section name(Ar)   * m41 Section na…" at bounding box center [200, 90] width 292 height 60
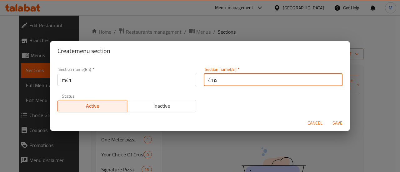
type input "م41"
click at [340, 124] on span "Save" at bounding box center [337, 123] width 15 height 8
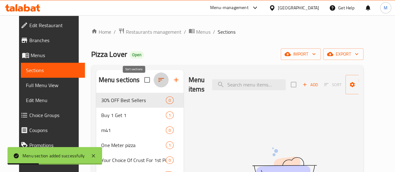
click at [157, 84] on icon "button" at bounding box center [160, 79] width 7 height 7
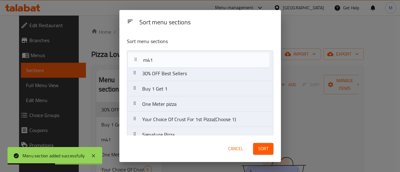
drag, startPoint x: 137, startPoint y: 90, endPoint x: 137, endPoint y: 59, distance: 30.9
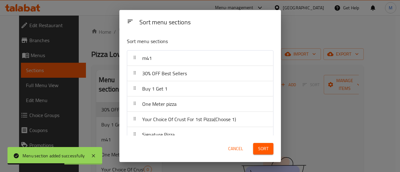
click at [257, 151] on button "Sort" at bounding box center [263, 149] width 20 height 12
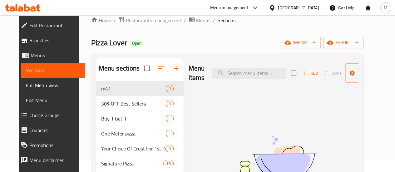
scroll to position [5, 0]
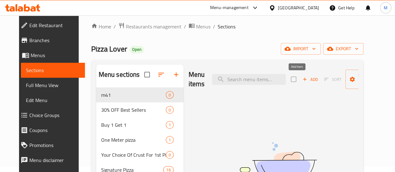
click at [302, 80] on span "Add" at bounding box center [310, 79] width 17 height 7
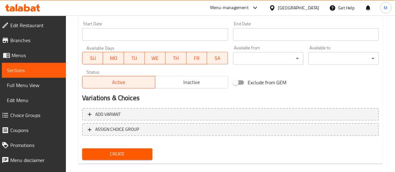
scroll to position [269, 0]
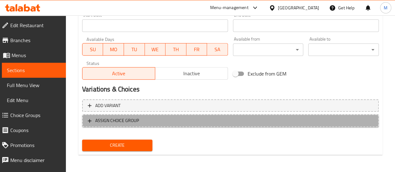
click at [121, 120] on span "ASSIGN CHOICE GROUP" at bounding box center [117, 121] width 44 height 8
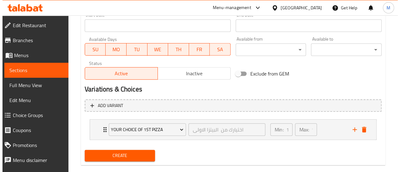
scroll to position [279, 0]
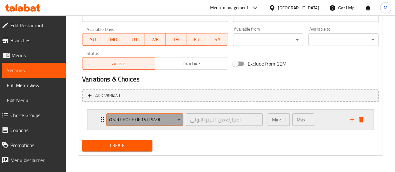
click at [161, 116] on span "Your Choice Of 1st Pizza" at bounding box center [144, 120] width 72 height 8
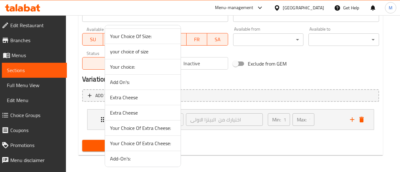
scroll to position [0, 0]
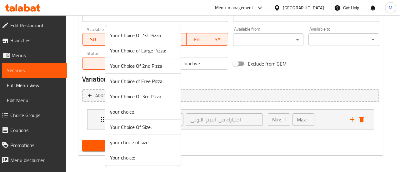
click at [145, 34] on span "Your Choice Of 1st Pizza" at bounding box center [143, 35] width 66 height 7
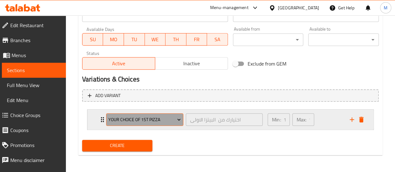
click at [153, 120] on span "Your Choice Of 1st Pizza" at bounding box center [144, 120] width 72 height 8
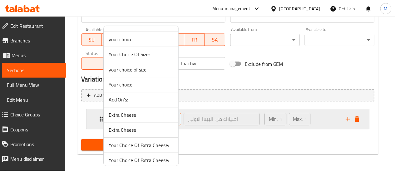
scroll to position [73, 0]
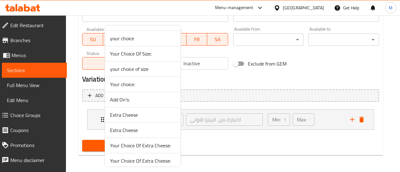
click at [247, 141] on div at bounding box center [200, 86] width 400 height 172
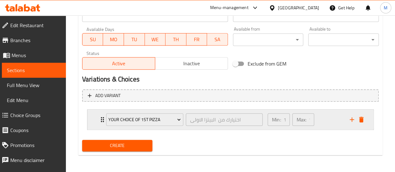
click at [331, 115] on div "Min: 1 ​ Max: 1 ​" at bounding box center [305, 120] width 82 height 20
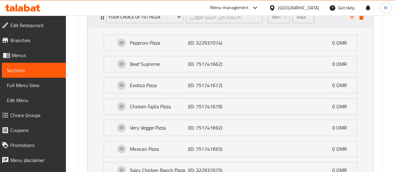
scroll to position [383, 0]
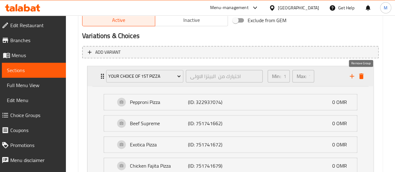
click at [361, 74] on icon "delete" at bounding box center [361, 76] width 4 height 6
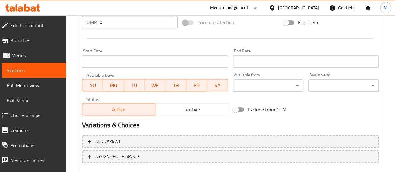
scroll to position [269, 0]
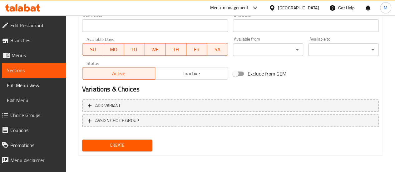
click at [31, 114] on span "Choice Groups" at bounding box center [35, 115] width 51 height 7
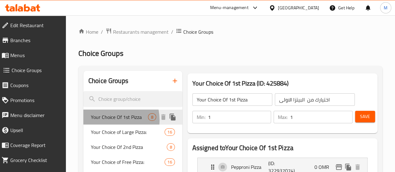
click at [109, 120] on span "Your Choice Of 1st Pizza" at bounding box center [119, 116] width 57 height 7
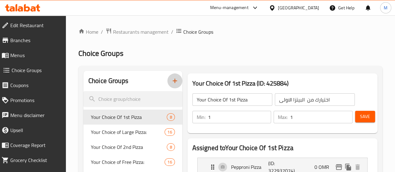
click at [171, 82] on icon "button" at bounding box center [174, 80] width 7 height 7
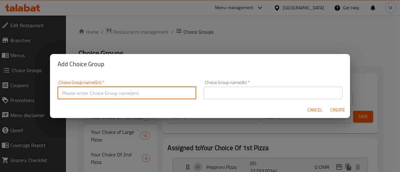
click at [161, 93] on input "text" at bounding box center [126, 93] width 139 height 12
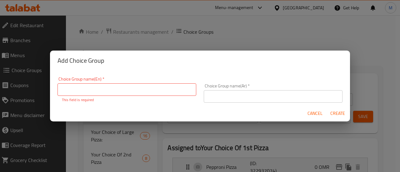
click at [312, 105] on form "Choice Group name(En)   * Choice Group name(En) * This field is required Choice…" at bounding box center [200, 96] width 300 height 51
click at [312, 112] on span "Cancel" at bounding box center [314, 114] width 15 height 8
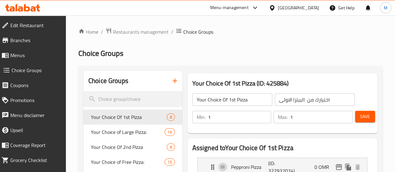
click at [171, 79] on icon "button" at bounding box center [174, 80] width 7 height 7
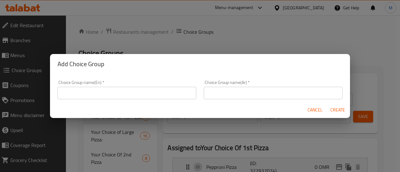
click at [162, 91] on input "text" at bounding box center [126, 93] width 139 height 12
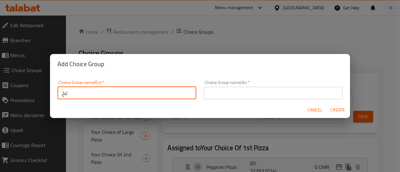
type input "غ"
type input "Your choice of pizza"
click at [231, 93] on input "text" at bounding box center [273, 93] width 139 height 12
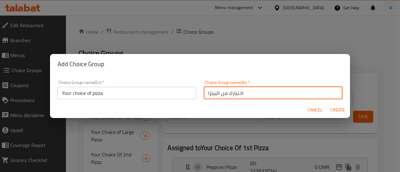
type input "اختيارك من البيتزا"
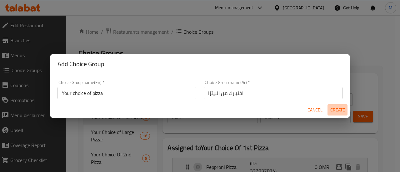
click at [336, 110] on span "Create" at bounding box center [337, 110] width 15 height 8
type input "Your choice of pizza"
type input "اختيارك من البيتزا"
type input "0"
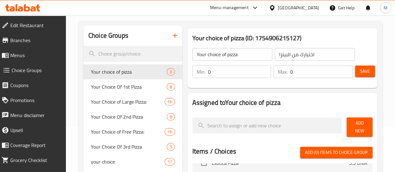
scroll to position [45, 0]
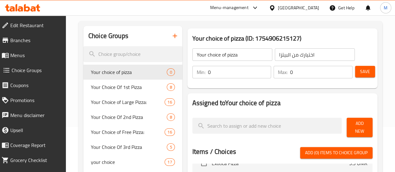
click at [216, 64] on div "Min: 0 ​ Max: 0 ​" at bounding box center [272, 71] width 165 height 17
click at [216, 70] on input "0" at bounding box center [239, 72] width 63 height 12
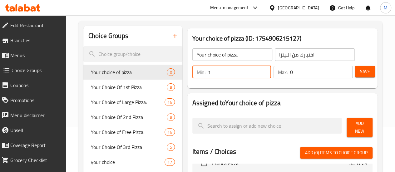
type input "1"
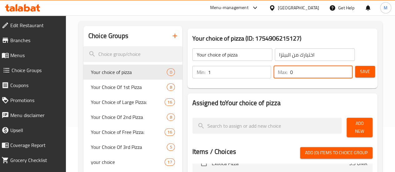
click at [298, 76] on input "0" at bounding box center [321, 72] width 62 height 12
type input "1"
click at [363, 76] on span "Save" at bounding box center [365, 72] width 10 height 8
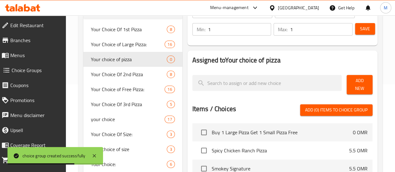
scroll to position [93, 0]
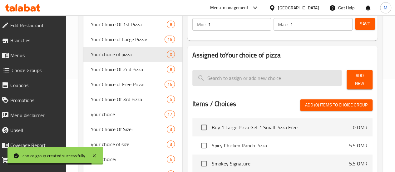
click at [226, 79] on input "search" at bounding box center [267, 78] width 150 height 16
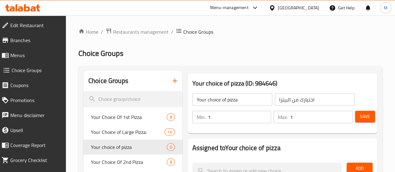
scroll to position [0, 0]
click at [206, 96] on input "Your choice of pizza" at bounding box center [232, 99] width 80 height 12
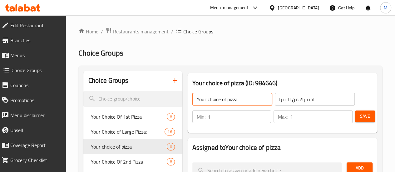
click at [201, 98] on input "Your choice of pizza" at bounding box center [232, 99] width 80 height 12
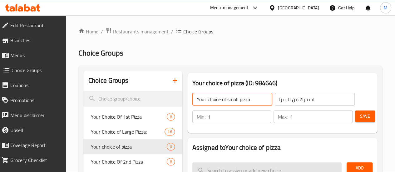
type input "Your choice of small pizza"
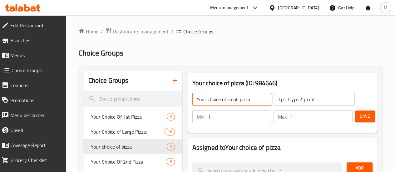
click at [277, 99] on input "اختيارك من البيتزا" at bounding box center [315, 99] width 80 height 12
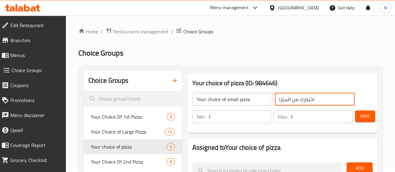
click at [275, 99] on input "اختيارك من البيتزا" at bounding box center [315, 99] width 80 height 12
click at [310, 99] on input "اختيارك من البيتزا" at bounding box center [315, 99] width 80 height 12
type input "اختيارك من البيتزا الصغيرة"
click at [357, 115] on button "Save" at bounding box center [365, 117] width 20 height 12
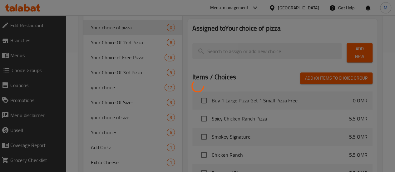
scroll to position [120, 0]
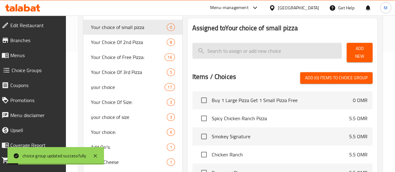
click at [214, 55] on input "search" at bounding box center [267, 51] width 150 height 16
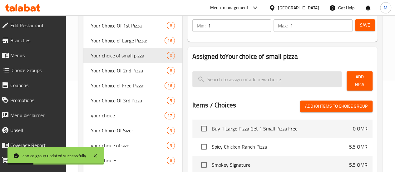
scroll to position [92, 0]
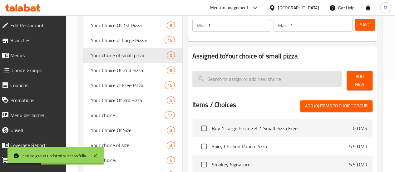
paste input "pepperoni pizza"
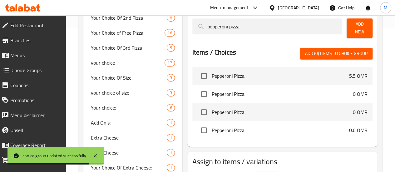
scroll to position [143, 0]
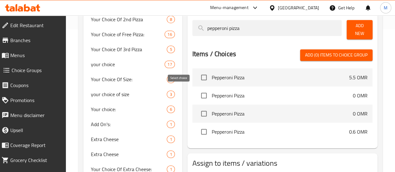
type input "pepperoni pizza"
click at [197, 93] on input "checkbox" at bounding box center [203, 95] width 13 height 13
checkbox input "true"
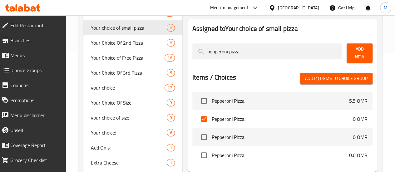
scroll to position [119, 0]
drag, startPoint x: 226, startPoint y: 49, endPoint x: 162, endPoint y: 53, distance: 63.9
click at [185, 53] on div "Assigned to Your choice of small pizza pepperoni pizza Add New Items / Choices …" at bounding box center [282, 96] width 195 height 158
paste input "chicken ranch"
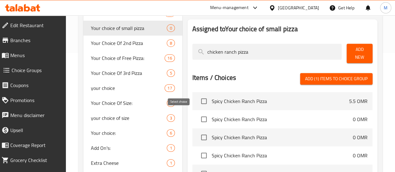
type input "chicken ranch pizza"
click at [197, 116] on input "checkbox" at bounding box center [203, 119] width 13 height 13
checkbox input "true"
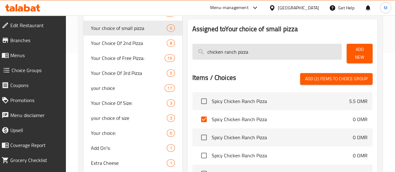
drag, startPoint x: 233, startPoint y: 50, endPoint x: 172, endPoint y: 51, distance: 61.6
click at [192, 51] on input "chicken ranch pizza" at bounding box center [267, 52] width 150 height 16
paste input "spicy"
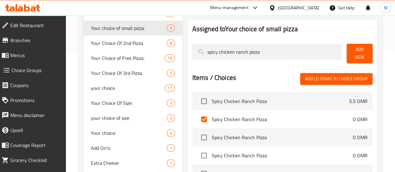
scroll to position [28, 0]
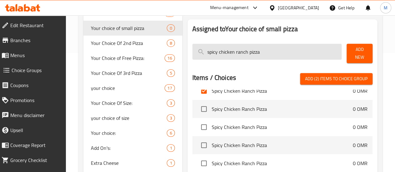
drag, startPoint x: 195, startPoint y: 54, endPoint x: 176, endPoint y: 53, distance: 19.7
click at [192, 53] on input "spicy chicken ranch pizza" at bounding box center [267, 52] width 150 height 16
click at [192, 54] on input "spicy chicken ranch pizza" at bounding box center [267, 52] width 150 height 16
click at [196, 54] on input "spicy chicken ranch pizza" at bounding box center [267, 52] width 150 height 16
drag, startPoint x: 194, startPoint y: 53, endPoint x: 172, endPoint y: 53, distance: 21.9
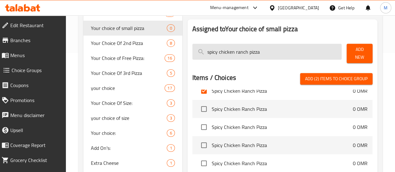
click at [192, 53] on input "spicy chicken ranch pizza" at bounding box center [267, 52] width 150 height 16
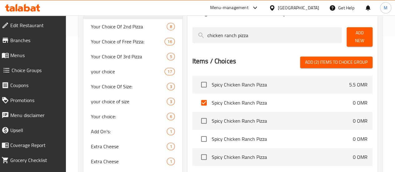
scroll to position [134, 0]
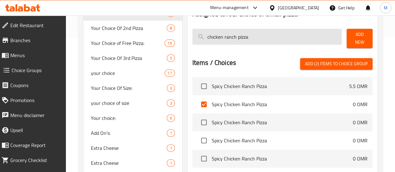
drag, startPoint x: 233, startPoint y: 36, endPoint x: 174, endPoint y: 42, distance: 59.9
click at [192, 42] on input "chicken ranch pizza" at bounding box center [267, 37] width 150 height 16
paste input "beef supreme"
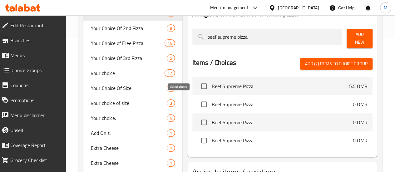
type input "beef supreme pizza"
click at [197, 98] on input "checkbox" at bounding box center [203, 104] width 13 height 13
checkbox input "true"
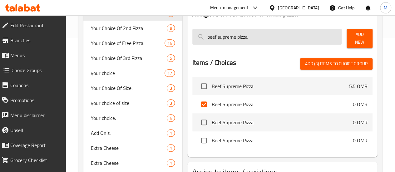
drag, startPoint x: 234, startPoint y: 37, endPoint x: 176, endPoint y: 37, distance: 57.5
click at [192, 37] on input "beef supreme pizza" at bounding box center [267, 37] width 150 height 16
paste input "mexican"
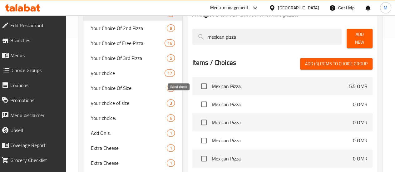
type input "mexican pizza"
click at [197, 101] on input "checkbox" at bounding box center [203, 104] width 13 height 13
checkbox input "true"
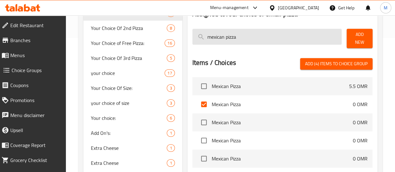
drag, startPoint x: 218, startPoint y: 33, endPoint x: 179, endPoint y: 36, distance: 39.1
click at [192, 36] on input "mexican pizza" at bounding box center [267, 37] width 150 height 16
paste input "argherita"
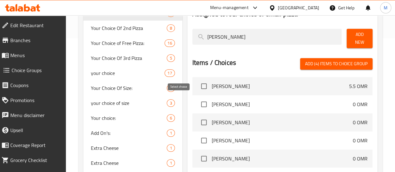
type input "margherita pizza"
click at [197, 102] on input "checkbox" at bounding box center [203, 104] width 13 height 13
checkbox input "true"
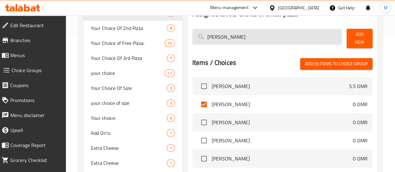
drag, startPoint x: 222, startPoint y: 36, endPoint x: 178, endPoint y: 35, distance: 44.1
click at [192, 35] on input "margherita pizza" at bounding box center [267, 37] width 150 height 16
paste input "very veggie"
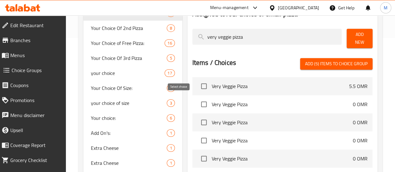
type input "very veggie pizza"
click at [197, 100] on input "checkbox" at bounding box center [203, 104] width 13 height 13
click at [325, 61] on span "Add (6) items to choice group" at bounding box center [336, 64] width 62 height 8
checkbox input "false"
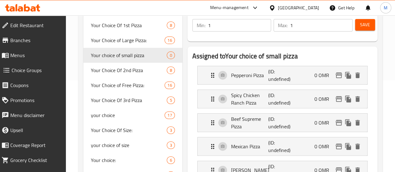
scroll to position [94, 0]
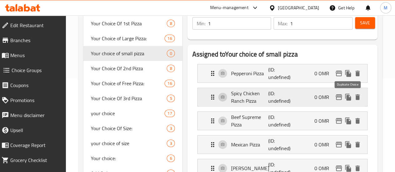
click at [348, 98] on icon "duplicate" at bounding box center [348, 97] width 6 height 7
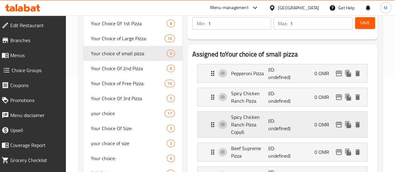
click at [239, 120] on p "Spicy Chicken Ranch Pizza Copy6" at bounding box center [249, 124] width 37 height 22
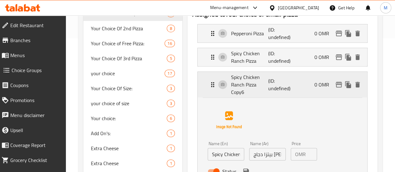
scroll to position [135, 0]
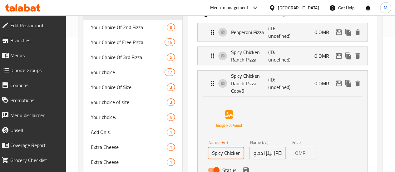
drag, startPoint x: 199, startPoint y: 146, endPoint x: 183, endPoint y: 147, distance: 16.6
click at [208, 147] on input "Spicy Chicken Ranch Pizza Copy6" at bounding box center [226, 153] width 37 height 12
type input "Chicken Ranch Pizza Copy6"
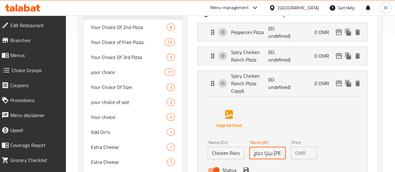
click at [260, 147] on input "بيتزا دجاج رانش حار" at bounding box center [267, 153] width 37 height 12
click at [264, 147] on input "بيتزا دجاج رانش حار" at bounding box center [267, 153] width 37 height 12
drag, startPoint x: 242, startPoint y: 146, endPoint x: 227, endPoint y: 146, distance: 14.1
click at [227, 146] on div "Name (En) Chicken Ranch Pizza Copy6 Name (En) Name (Ar) بيتزا دجاج رانش حار Nam…" at bounding box center [267, 158] width 125 height 41
click at [243, 167] on icon "save" at bounding box center [246, 170] width 6 height 6
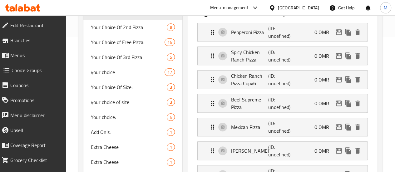
type input "بيتزا دجاج رانش"
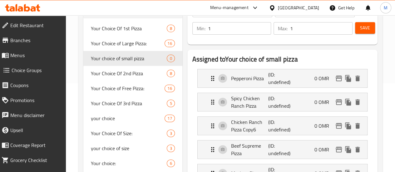
scroll to position [113, 0]
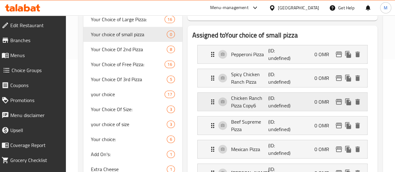
click at [231, 105] on p "Chicken Ranch Pizza Copy6" at bounding box center [249, 101] width 37 height 15
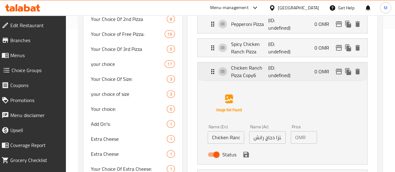
scroll to position [143, 0]
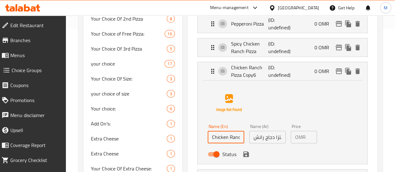
click at [208, 139] on input "Chicken Ranch Pizza Copy6" at bounding box center [226, 137] width 37 height 12
drag, startPoint x: 209, startPoint y: 137, endPoint x: 253, endPoint y: 146, distance: 45.5
click at [253, 146] on div "Name (En) Chicken Ranch Pizza Copy6 Name (En) Name (Ar) بيتزا دجاج رانش Name (A…" at bounding box center [267, 142] width 125 height 41
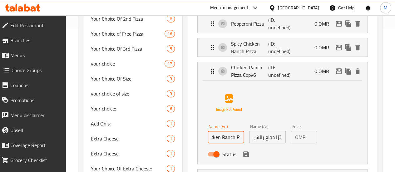
click at [322, 142] on div "Name (En) Chicken Ranch Pizza Name (En) Name (Ar) بيتزا دجاج رانش Name (Ar) Pri…" at bounding box center [267, 142] width 125 height 41
click at [305, 116] on div "Name (En) Chicken Ranch Pizza Name (En) Name (Ar) بيتزا دجاج رانش Name (Ar) Pri…" at bounding box center [283, 121] width 150 height 78
click at [252, 97] on div "Name (En) Chicken Ranch Pizza Name (En) Name (Ar) بيتزا دجاج رانش Name (Ar) Pri…" at bounding box center [283, 121] width 150 height 78
click at [274, 160] on div "Status" at bounding box center [267, 154] width 125 height 17
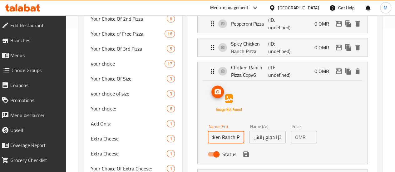
click at [222, 84] on img at bounding box center [229, 103] width 40 height 40
click at [243, 154] on icon "save" at bounding box center [246, 155] width 6 height 6
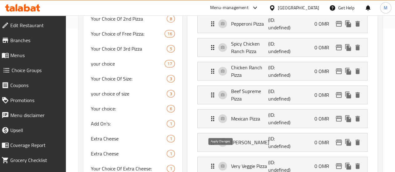
type input "Chicken Ranch Pizza"
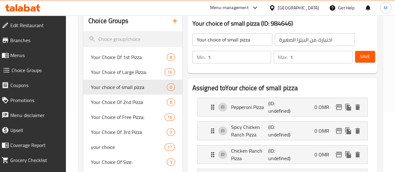
scroll to position [44, 0]
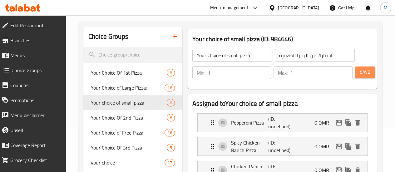
click at [361, 75] on span "Save" at bounding box center [365, 72] width 10 height 8
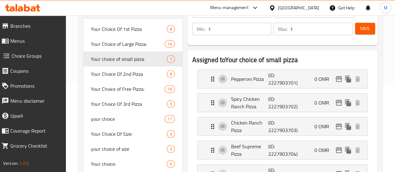
scroll to position [0, 0]
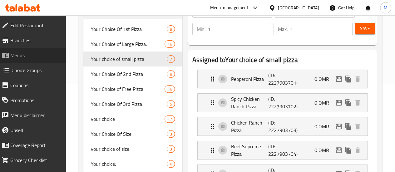
click at [31, 56] on span "Menus" at bounding box center [35, 55] width 51 height 7
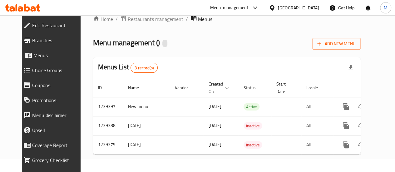
scroll to position [17, 0]
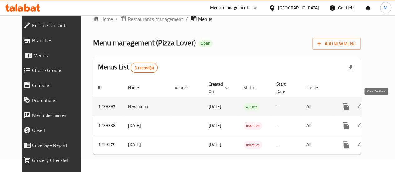
click at [387, 103] on icon "enhanced table" at bounding box center [390, 106] width 7 height 7
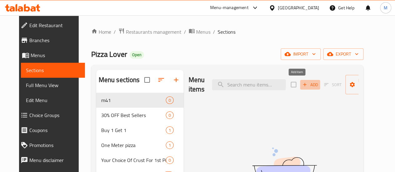
click at [302, 84] on span "Add" at bounding box center [310, 84] width 17 height 7
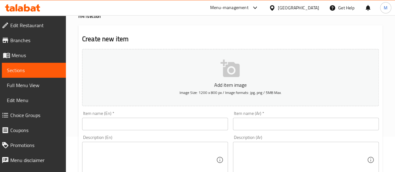
scroll to position [36, 0]
click at [114, 118] on input "text" at bounding box center [155, 123] width 146 height 12
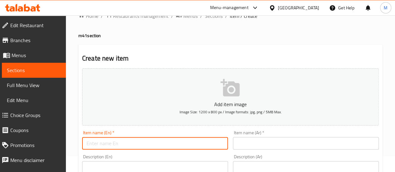
scroll to position [15, 0]
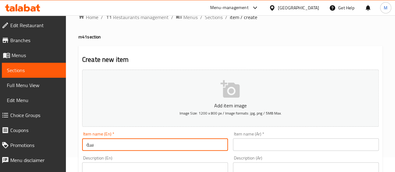
type input "س"
type input "Small pizza combo"
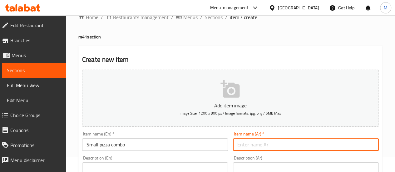
click at [249, 144] on input "text" at bounding box center [306, 144] width 146 height 12
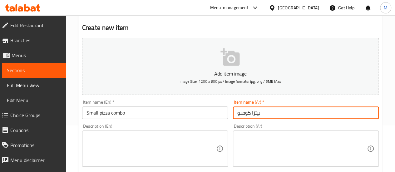
scroll to position [60, 0]
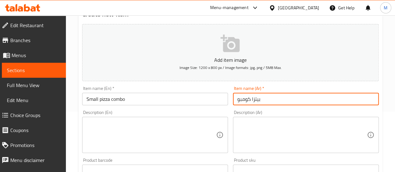
type input "بيتزا كومبو"
click at [154, 127] on textarea at bounding box center [152, 135] width 130 height 30
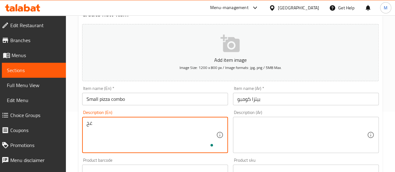
type textarea "غ"
paste textarea "Garlic bread without cheese"
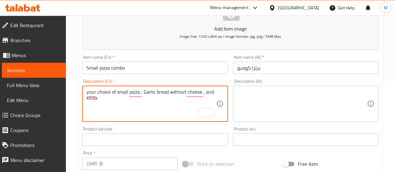
scroll to position [92, 0]
type textarea "your choice of small pizza , Garlic bread without cheese , and kinza"
click at [270, 100] on textarea at bounding box center [302, 104] width 130 height 30
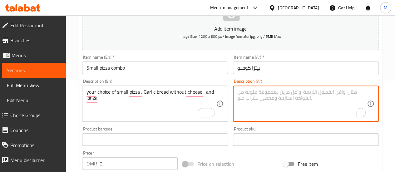
paste textarea "اختيارك من البيتزا الصغيرة، خبز الثوم بدون جبن، والكينزة"
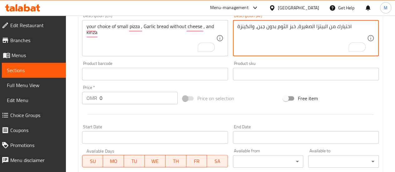
scroll to position [158, 0]
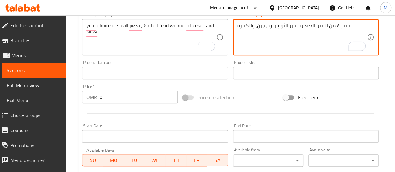
type textarea "اختيارك من البيتزا الصغيرة، خبز الثوم بدون جبن، والكينزة"
click at [128, 97] on input "0" at bounding box center [139, 97] width 78 height 12
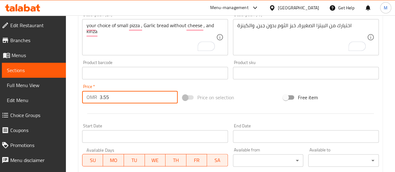
type input "3.55"
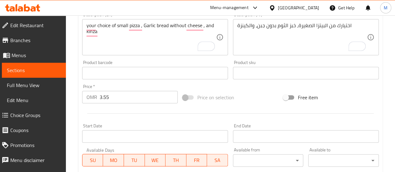
click at [155, 112] on div at bounding box center [231, 113] width 302 height 15
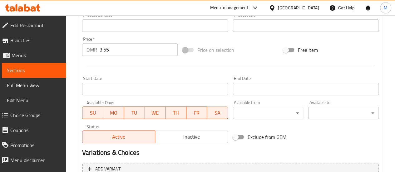
scroll to position [234, 0]
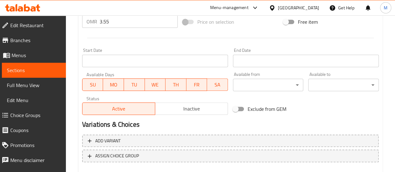
click at [134, 57] on input "Start Date" at bounding box center [155, 61] width 146 height 12
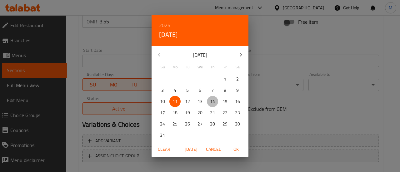
click at [211, 105] on p "14" at bounding box center [212, 102] width 5 height 8
click at [200, 105] on p "13" at bounding box center [199, 102] width 5 height 8
click at [236, 148] on span "OK" at bounding box center [235, 150] width 15 height 8
type input "[DATE]"
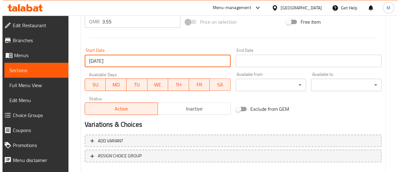
scroll to position [269, 0]
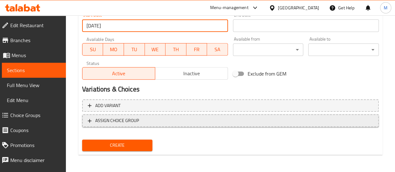
click at [125, 122] on span "ASSIGN CHOICE GROUP" at bounding box center [117, 121] width 44 height 8
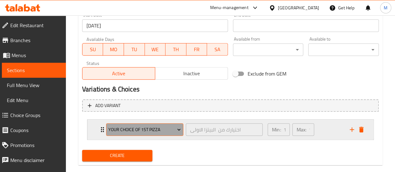
click at [135, 125] on button "Your Choice Of 1st Pizza" at bounding box center [144, 129] width 77 height 12
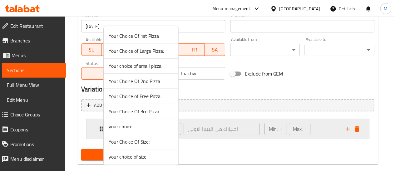
scroll to position [6, 0]
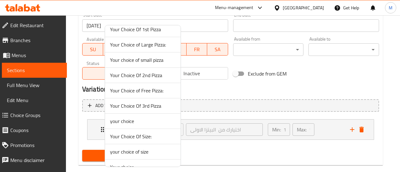
click at [162, 61] on span "Your choice of small pizza" at bounding box center [143, 59] width 66 height 7
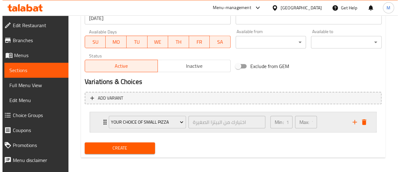
scroll to position [279, 0]
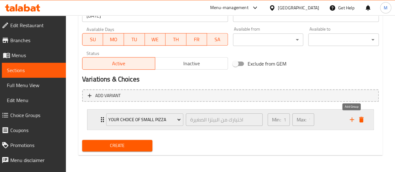
click at [352, 118] on icon "add" at bounding box center [352, 119] width 4 height 4
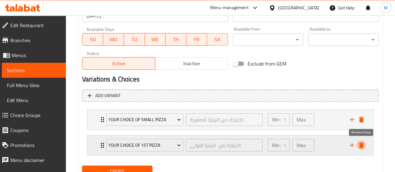
click at [363, 144] on icon "delete" at bounding box center [361, 145] width 4 height 6
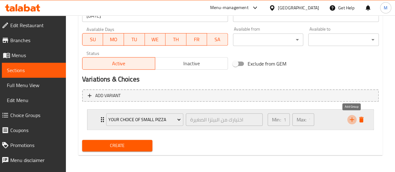
click at [354, 119] on icon "add" at bounding box center [351, 119] width 7 height 7
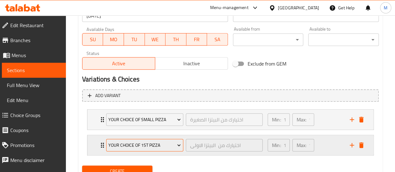
click at [138, 142] on span "Your Choice Of 1st Pizza" at bounding box center [144, 146] width 72 height 8
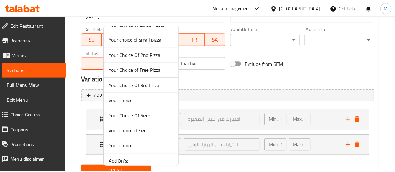
scroll to position [0, 0]
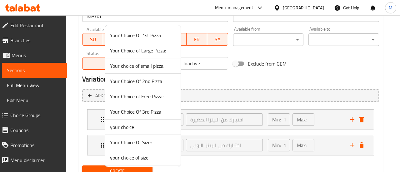
click at [218, 77] on div at bounding box center [200, 86] width 400 height 172
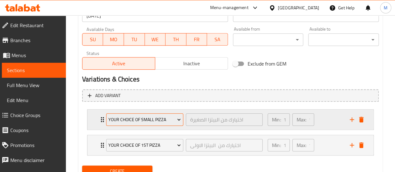
scroll to position [304, 0]
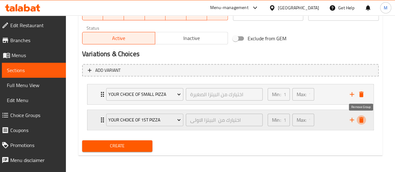
click at [361, 119] on icon "delete" at bounding box center [361, 120] width 4 height 6
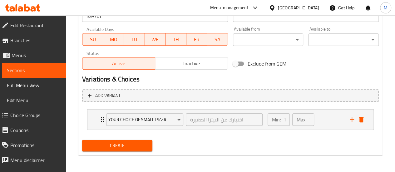
click at [130, 143] on span "Create" at bounding box center [117, 146] width 61 height 8
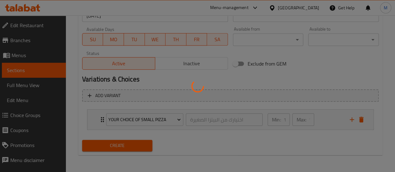
type input "0"
